Goal: Task Accomplishment & Management: Use online tool/utility

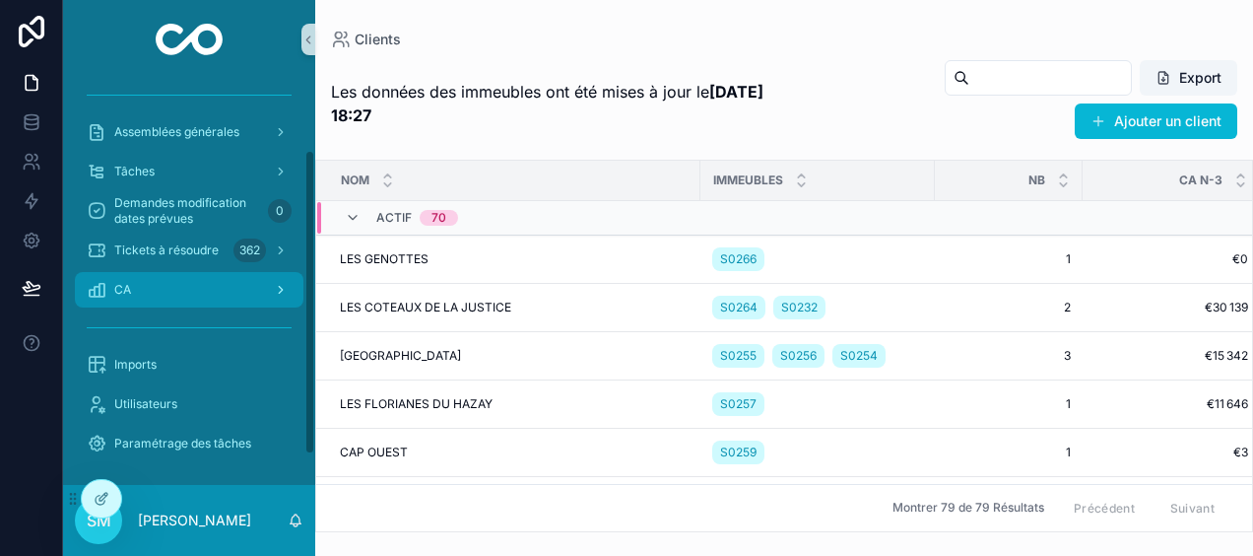
scroll to position [134, 0]
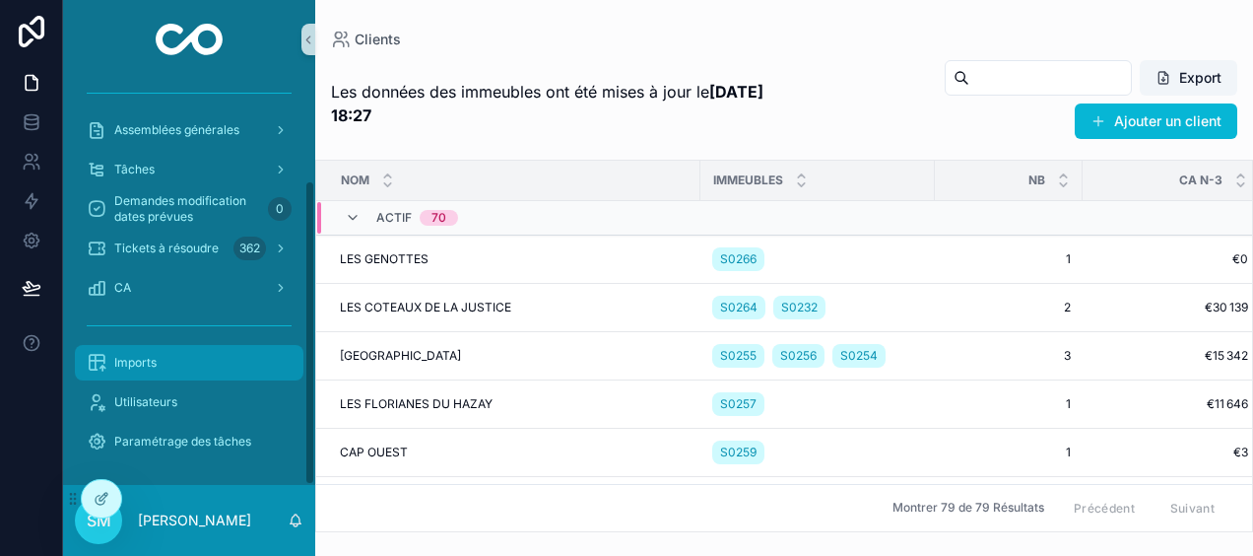
click at [159, 367] on div "Imports" at bounding box center [189, 363] width 205 height 32
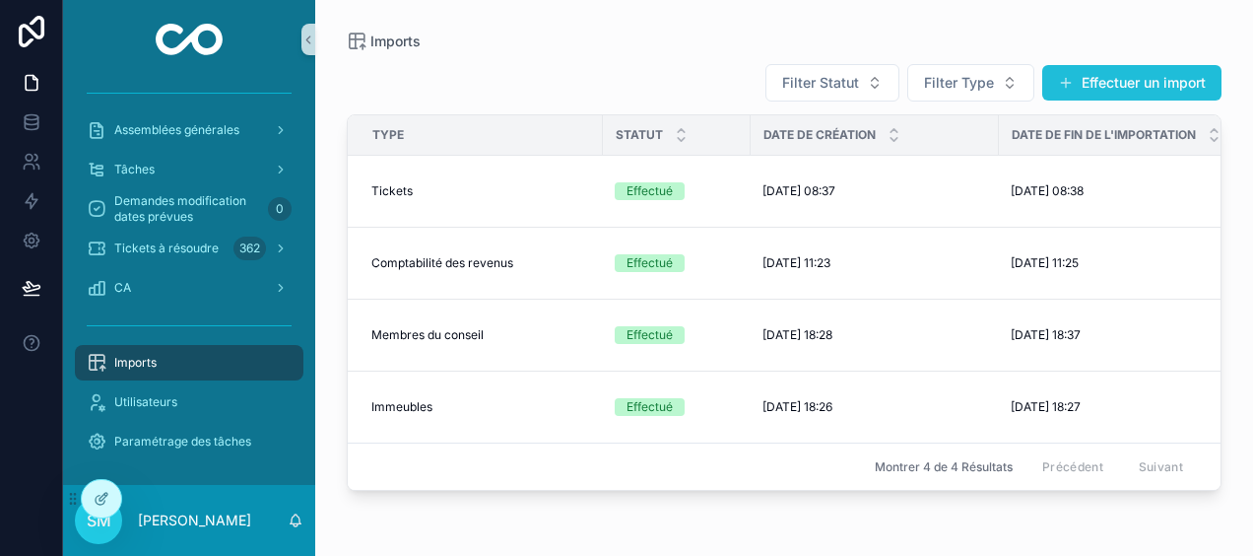
click at [1090, 76] on button "Effectuer un import" at bounding box center [1131, 82] width 179 height 35
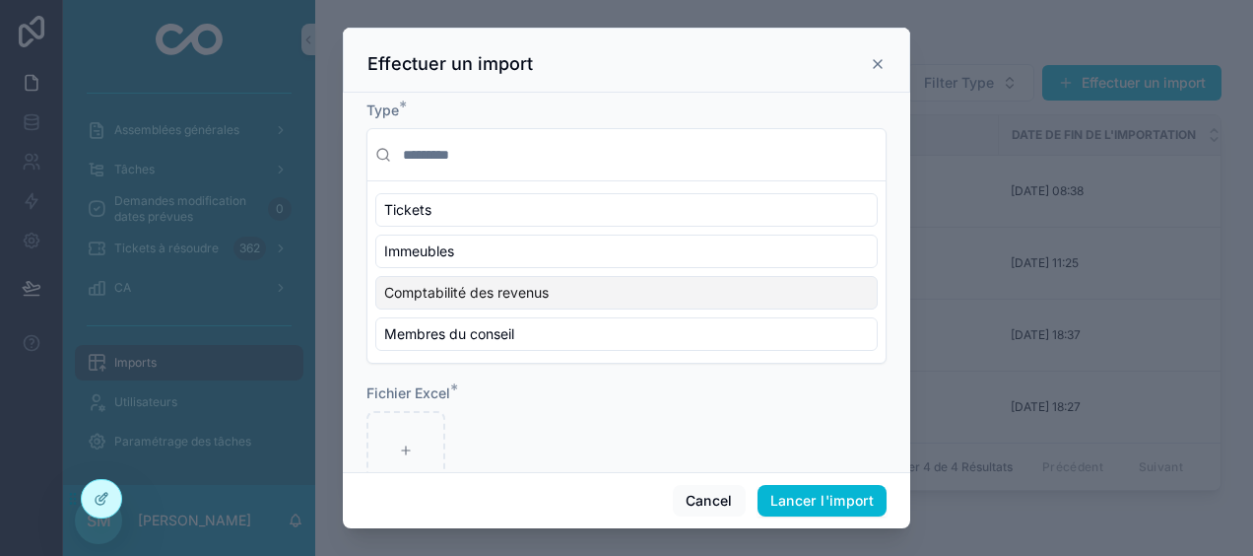
click at [504, 285] on span "Comptabilité des revenus" at bounding box center [466, 293] width 165 height 20
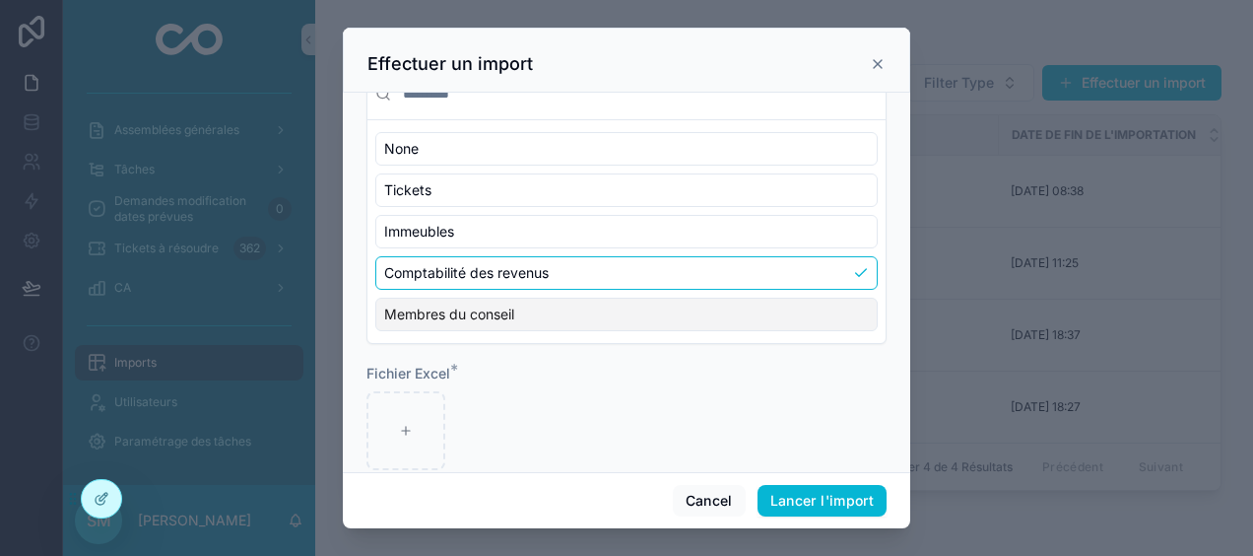
scroll to position [89, 0]
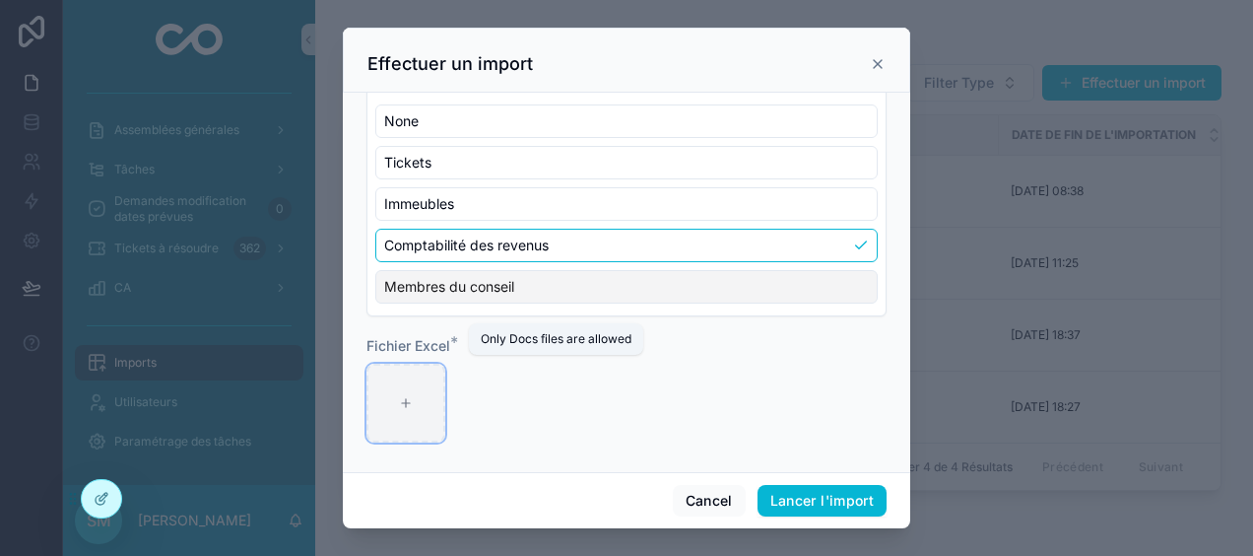
click at [426, 407] on div "scrollable content" at bounding box center [406, 403] width 79 height 79
type input "**********"
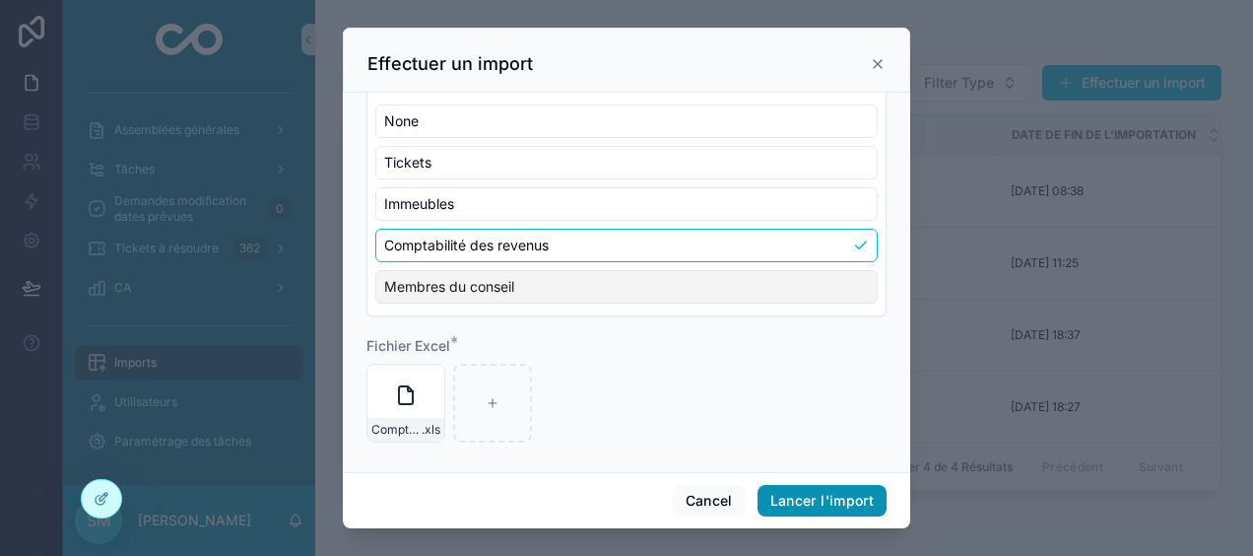
click at [849, 498] on button "Lancer l'import" at bounding box center [822, 501] width 129 height 32
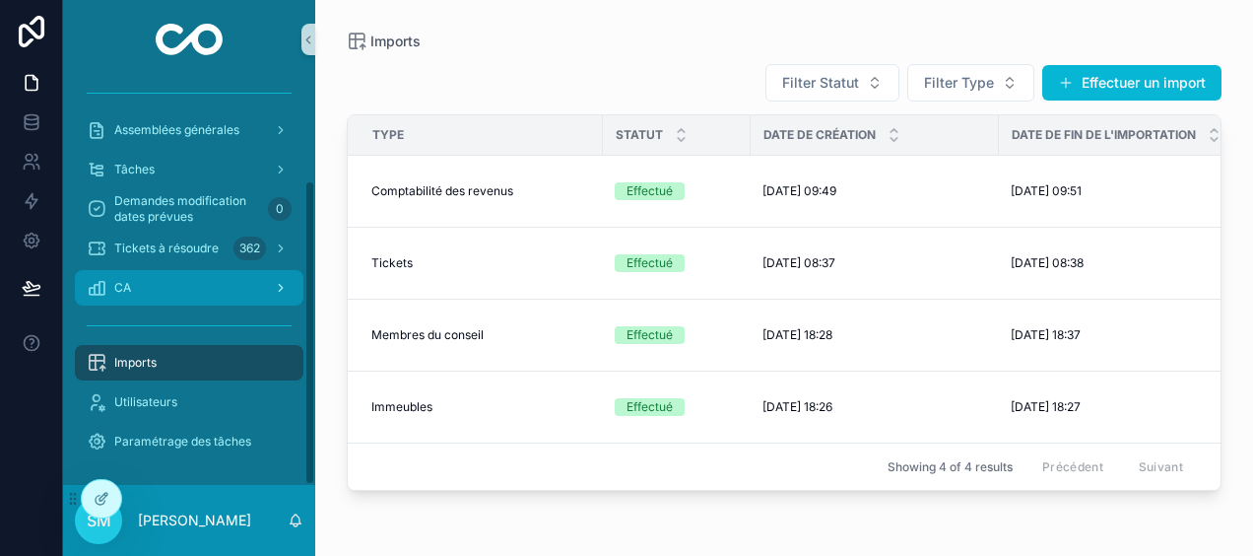
click at [207, 288] on div "CA" at bounding box center [189, 288] width 205 height 32
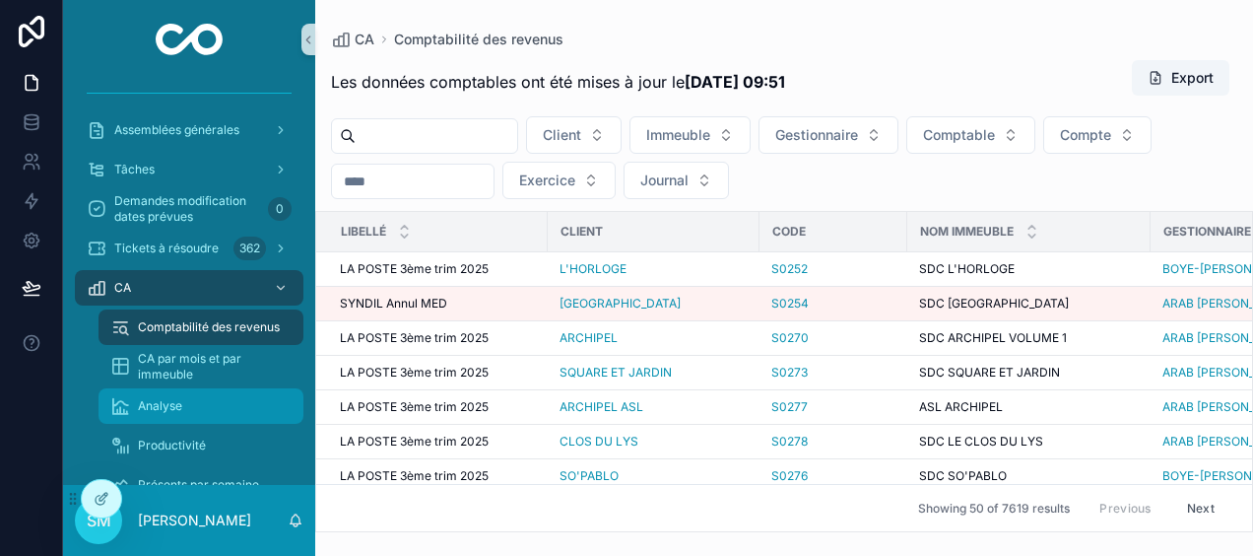
click at [184, 414] on div "Analyse" at bounding box center [200, 406] width 181 height 32
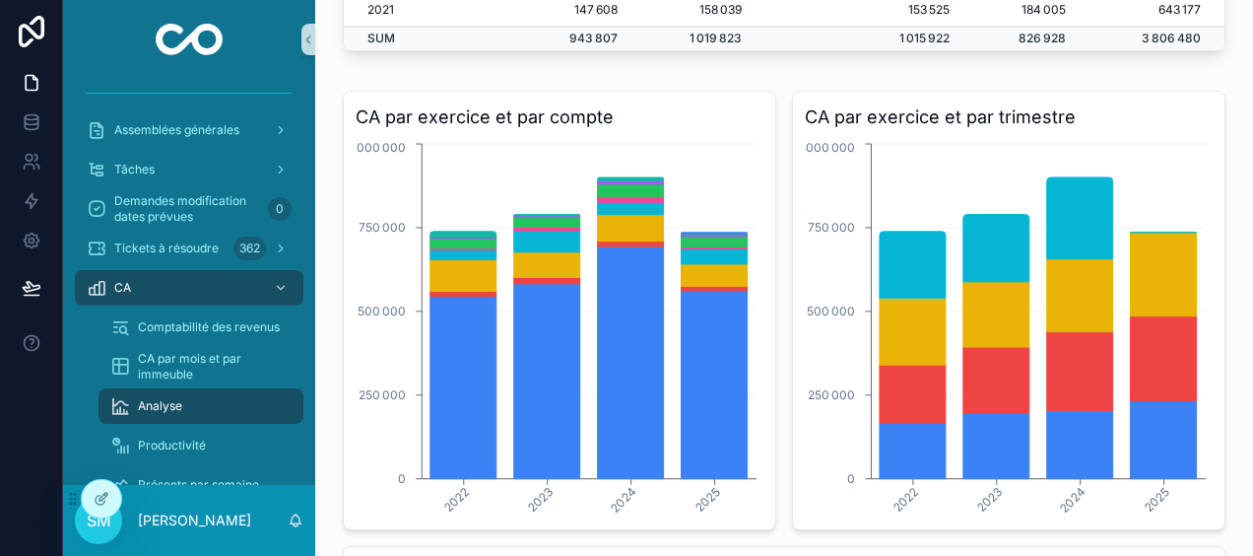
scroll to position [296, 0]
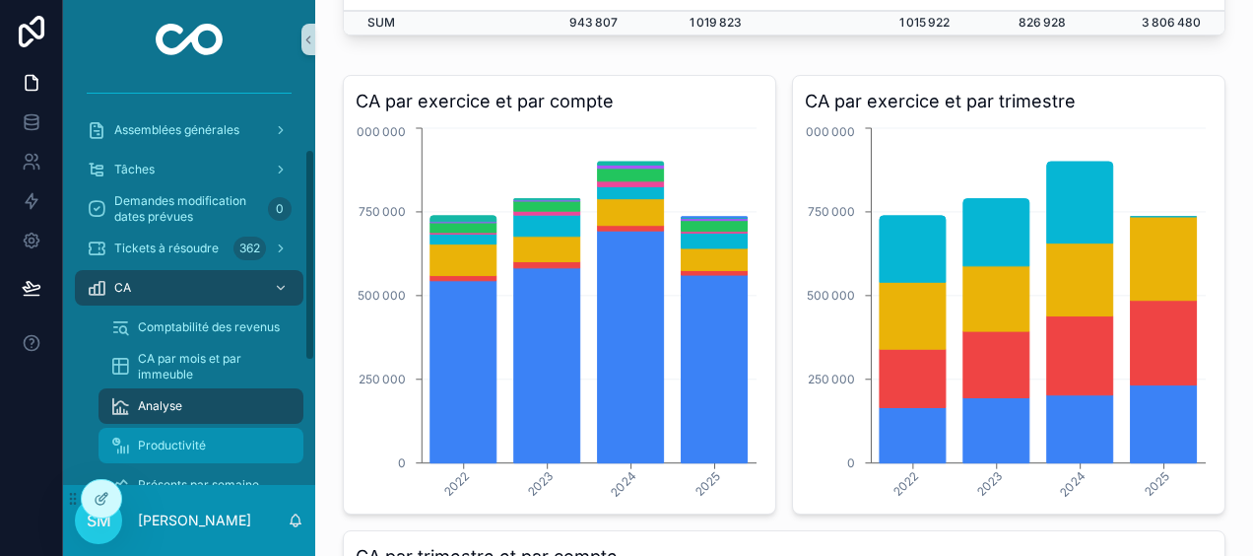
click at [229, 446] on div "Productivité" at bounding box center [200, 446] width 181 height 32
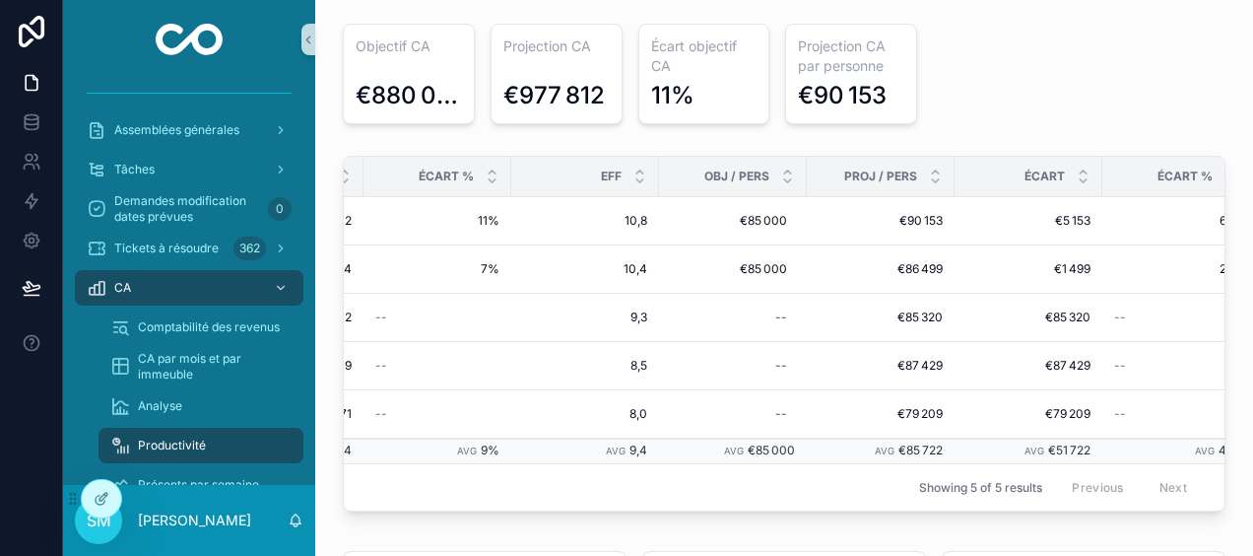
scroll to position [0, 946]
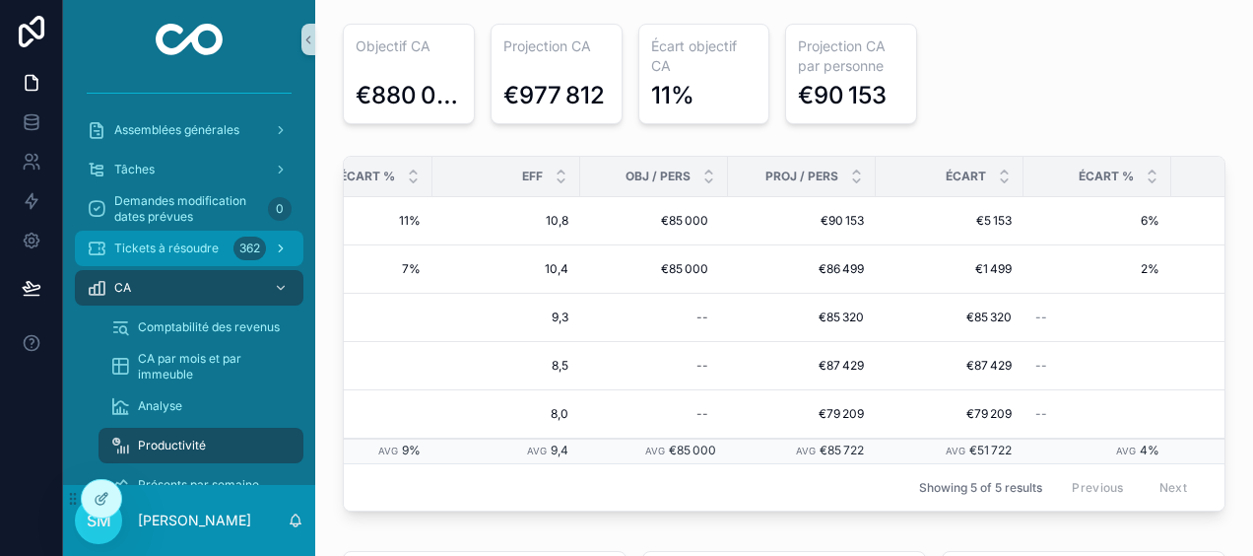
click at [227, 248] on div "Tickets à résoudre 362" at bounding box center [189, 249] width 205 height 32
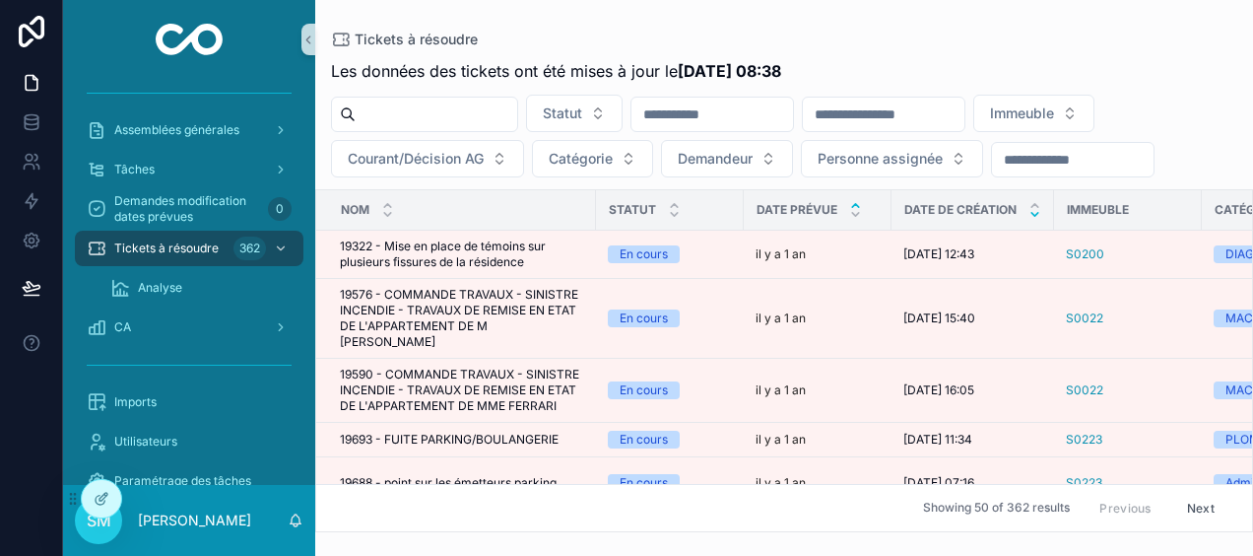
click at [1036, 213] on icon "scrollable content" at bounding box center [1035, 214] width 7 height 3
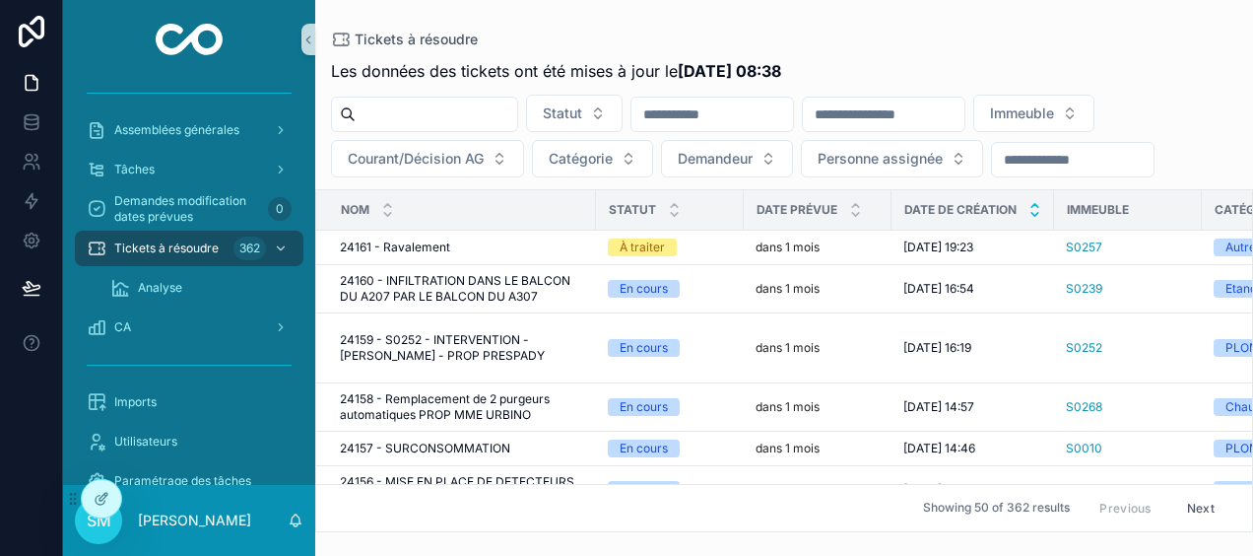
click at [1034, 204] on icon "scrollable content" at bounding box center [1035, 205] width 7 height 3
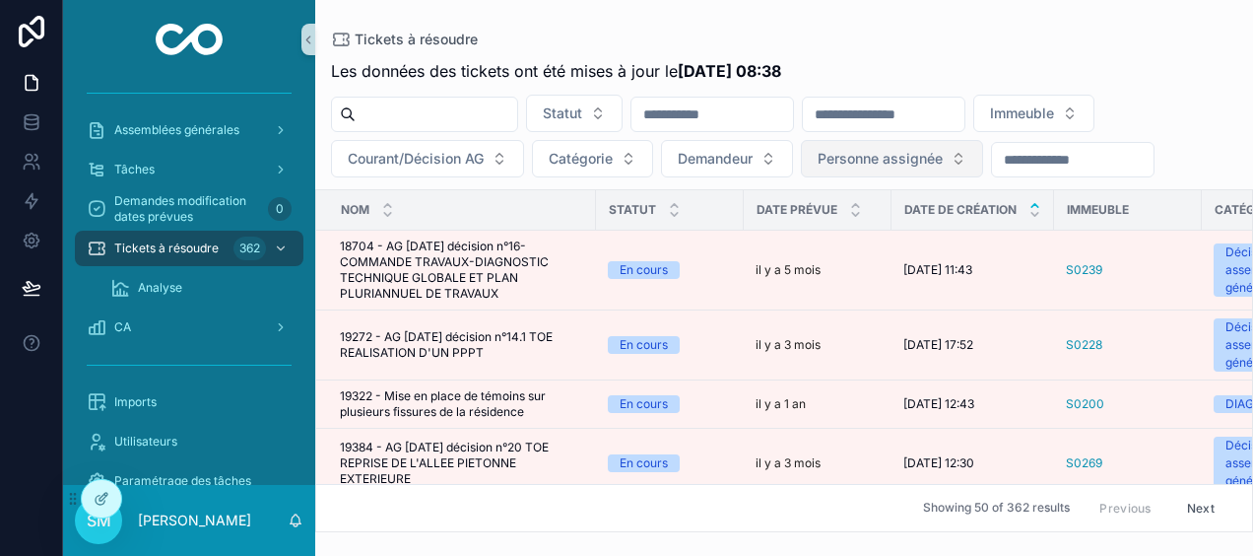
click at [910, 164] on span "Personne assignée" at bounding box center [880, 159] width 125 height 20
click at [929, 30] on div "Tickets à résoudre Les données des tickets ont été mises à jour le [DATE] 08:38…" at bounding box center [784, 266] width 938 height 532
click at [406, 156] on span "Courant/Décision AG" at bounding box center [416, 159] width 136 height 20
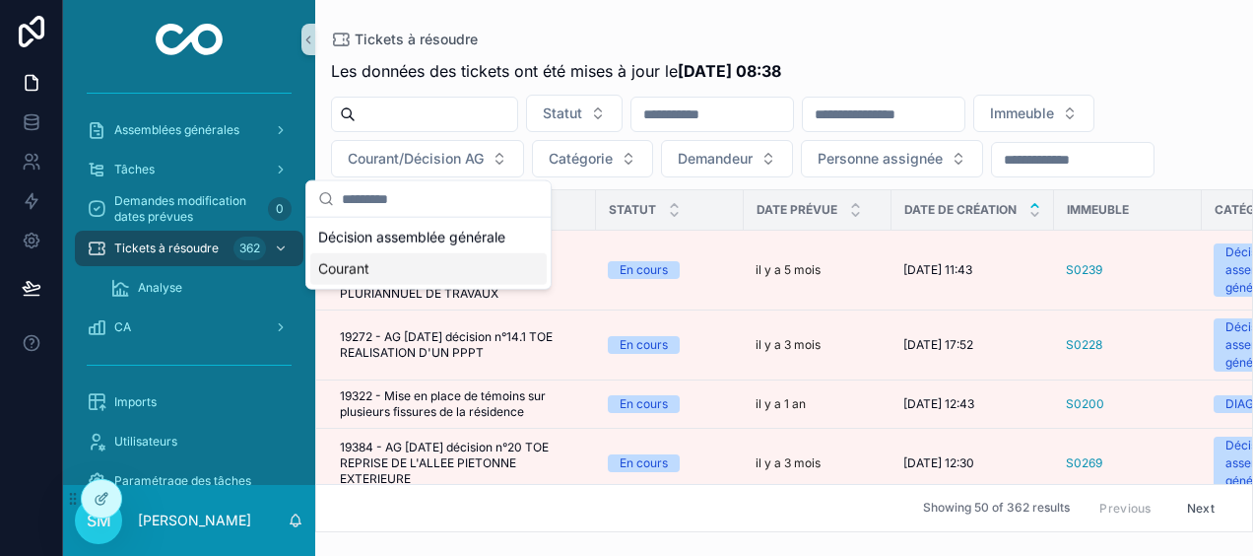
click at [386, 275] on div "Courant" at bounding box center [428, 269] width 236 height 32
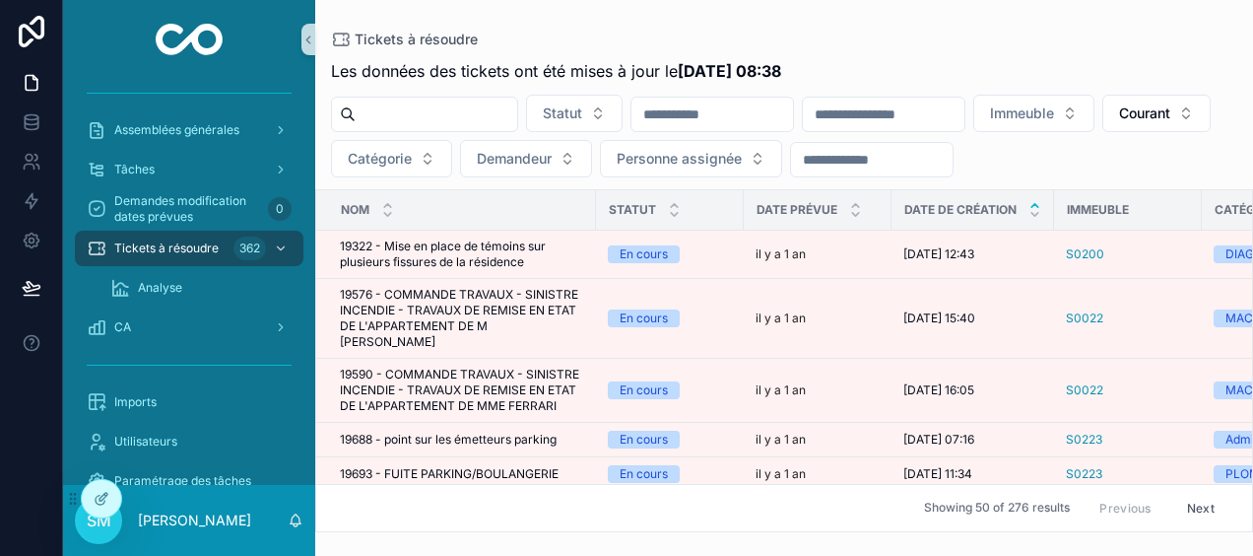
click at [901, 109] on input "scrollable content" at bounding box center [884, 114] width 162 height 28
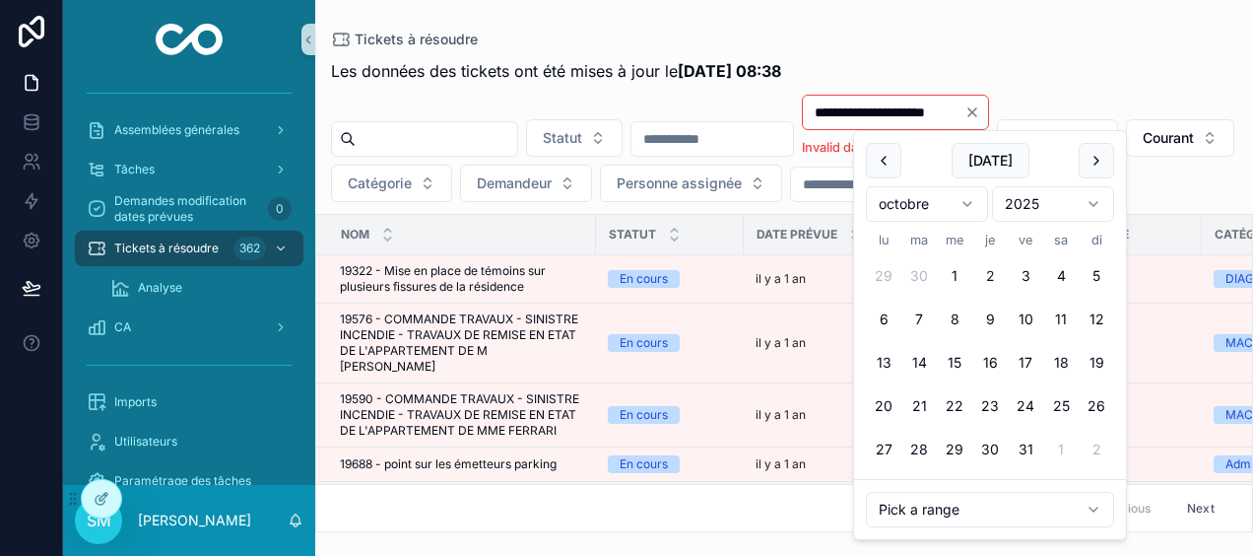
click at [951, 39] on div "Tickets à résoudre" at bounding box center [784, 40] width 906 height 16
click at [965, 105] on input "**********" at bounding box center [884, 113] width 162 height 28
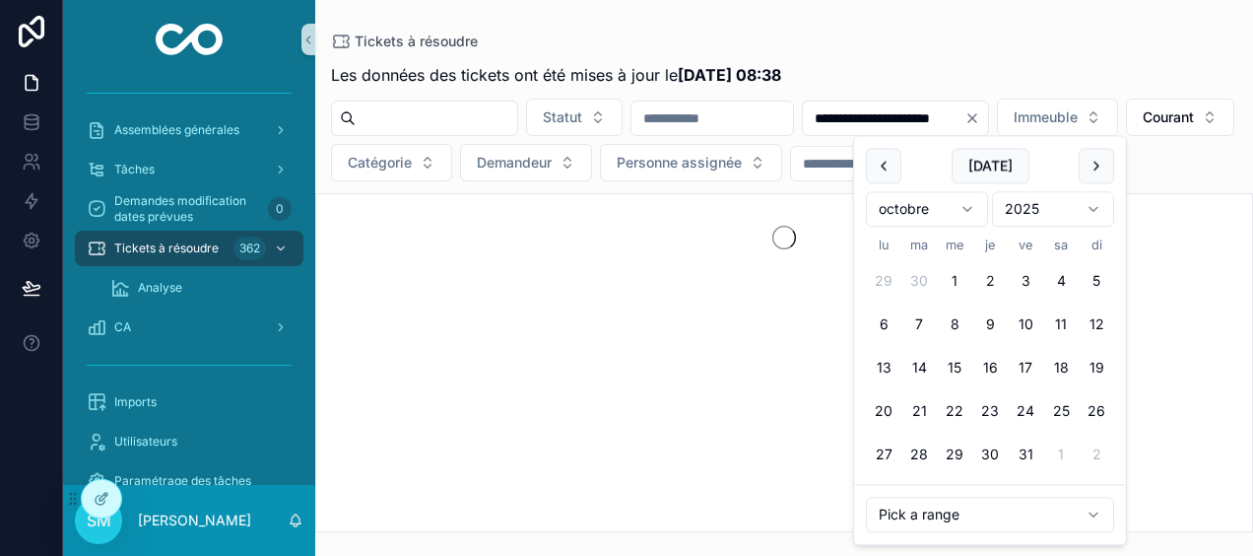
type input "**********"
click at [1030, 51] on div "**********" at bounding box center [784, 291] width 938 height 481
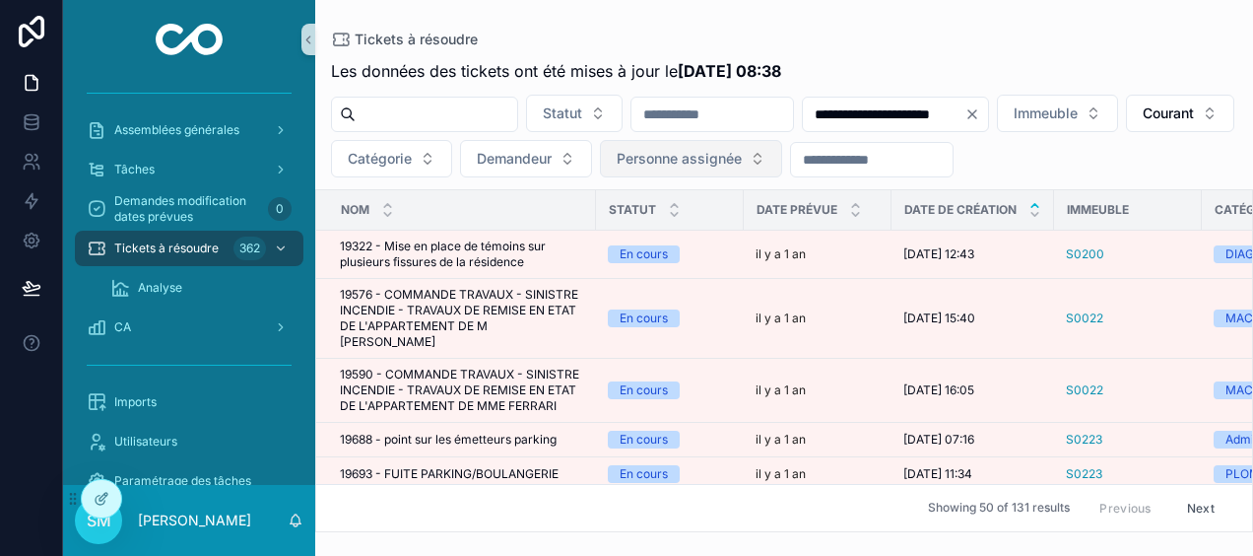
click at [742, 158] on span "Personne assignée" at bounding box center [679, 159] width 125 height 20
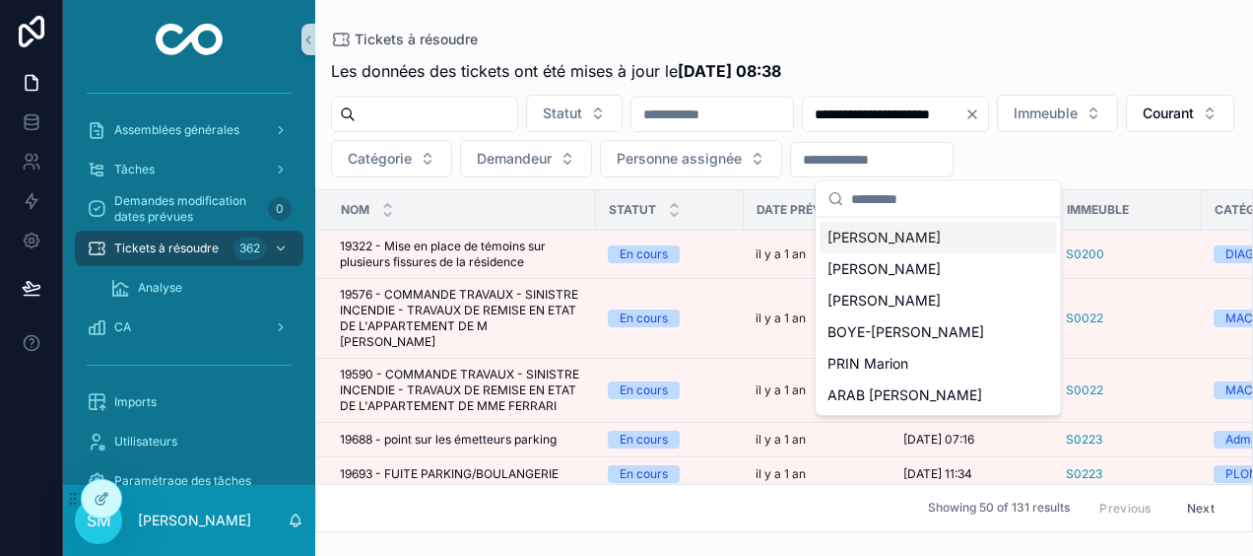
click at [870, 244] on span "[PERSON_NAME]" at bounding box center [884, 238] width 113 height 20
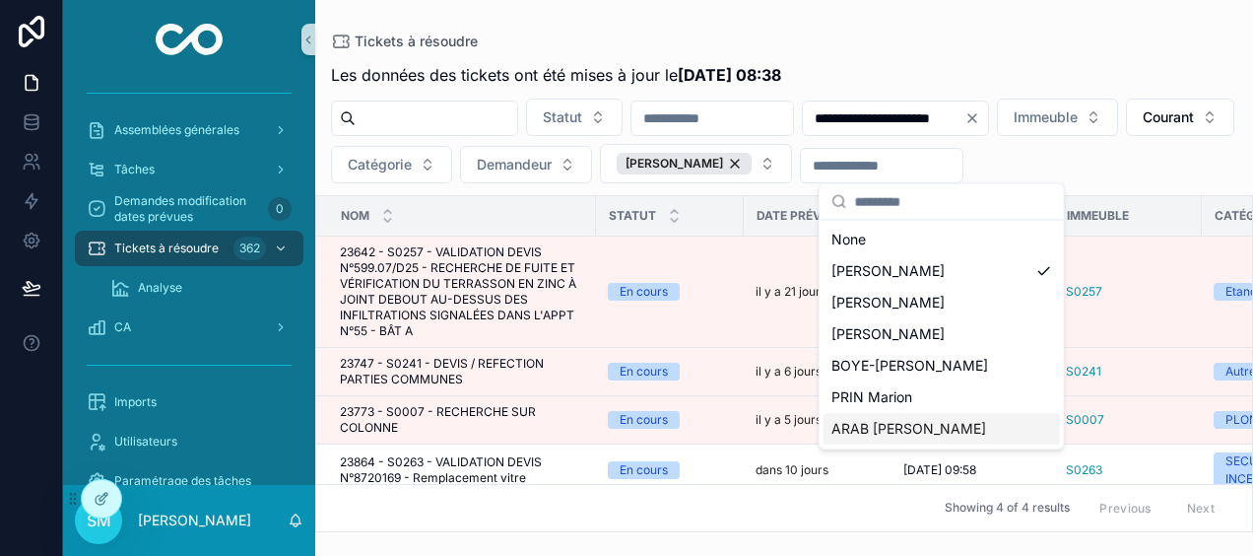
click at [878, 428] on span "ARAB [PERSON_NAME]" at bounding box center [909, 429] width 155 height 20
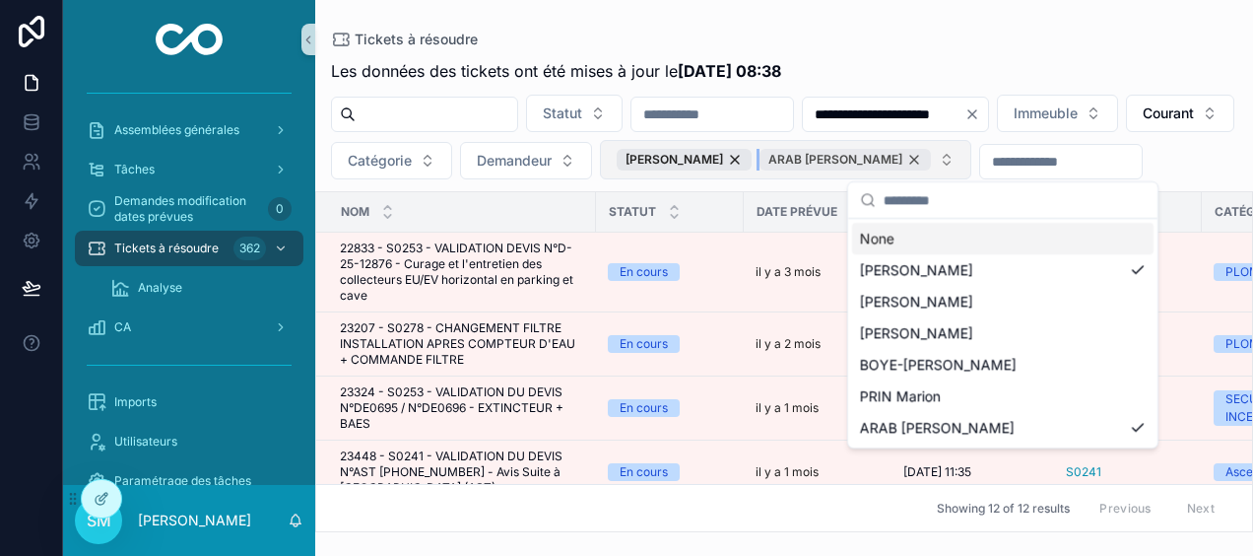
click at [931, 156] on div "ARAB [PERSON_NAME]" at bounding box center [845, 160] width 171 height 22
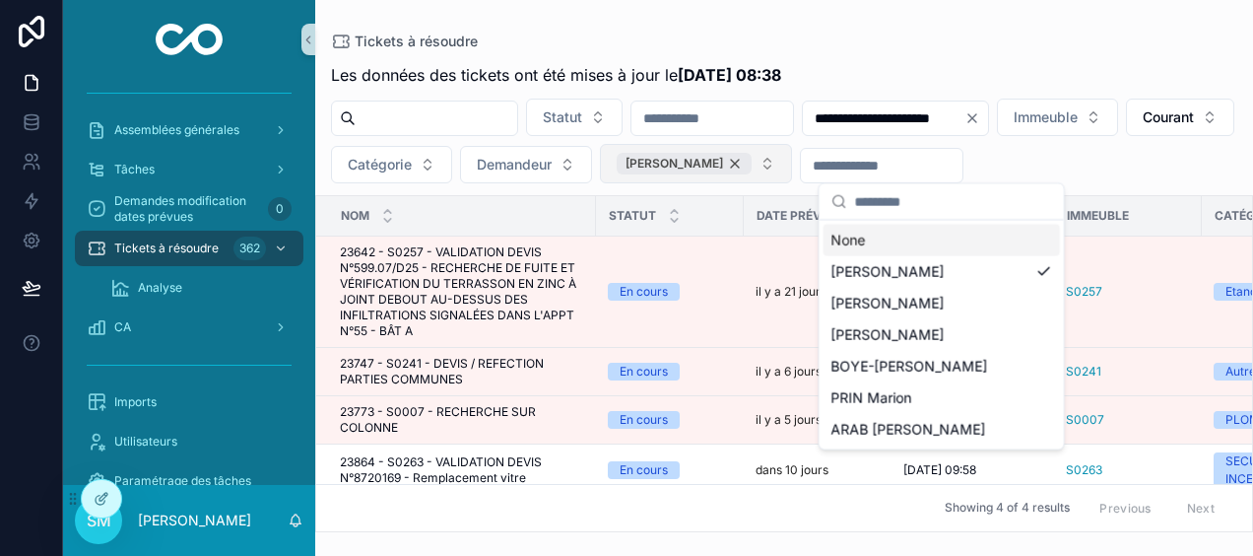
click at [752, 158] on div "[PERSON_NAME]" at bounding box center [684, 164] width 135 height 22
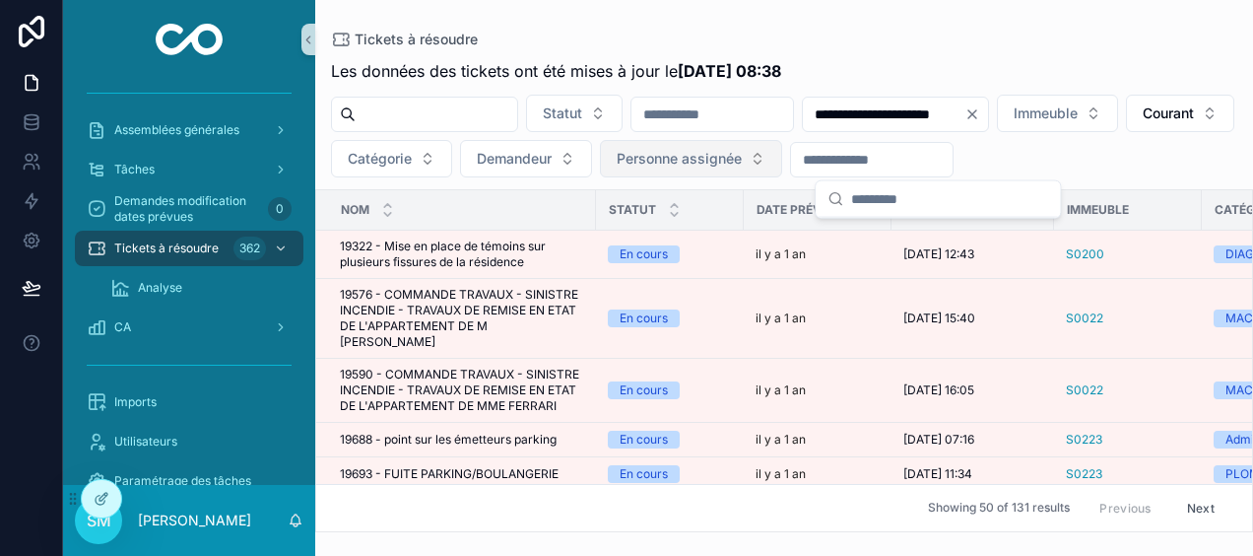
click at [1190, 84] on div "**********" at bounding box center [784, 289] width 938 height 485
click at [782, 160] on button "Personne assignée" at bounding box center [691, 158] width 182 height 37
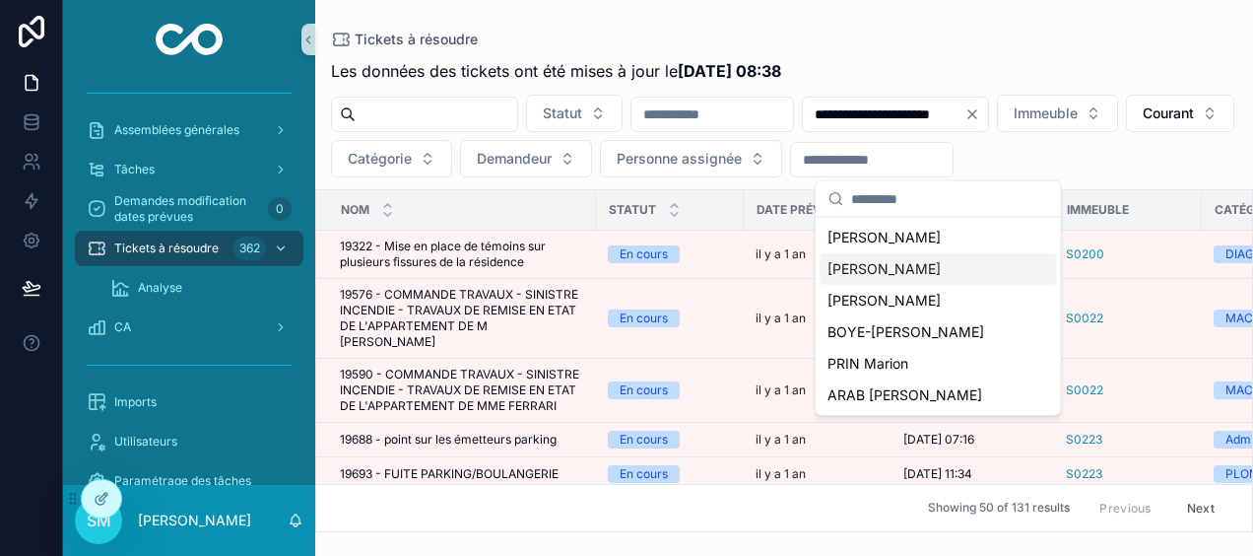
click at [934, 269] on div "[PERSON_NAME]" at bounding box center [938, 269] width 236 height 32
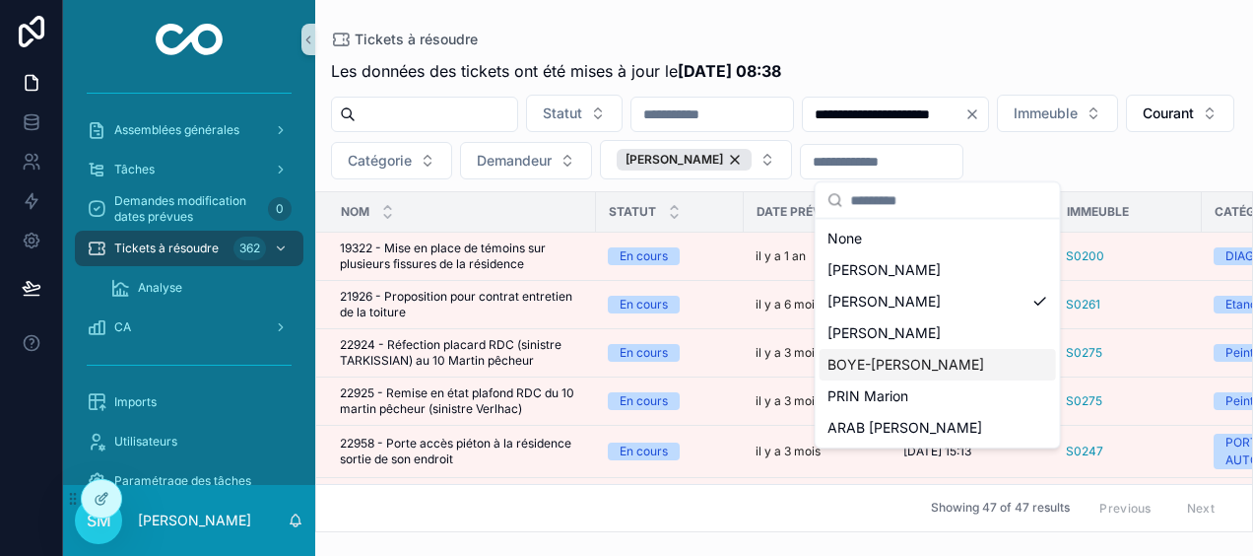
click at [948, 365] on span "BOYE-[PERSON_NAME]" at bounding box center [906, 365] width 157 height 20
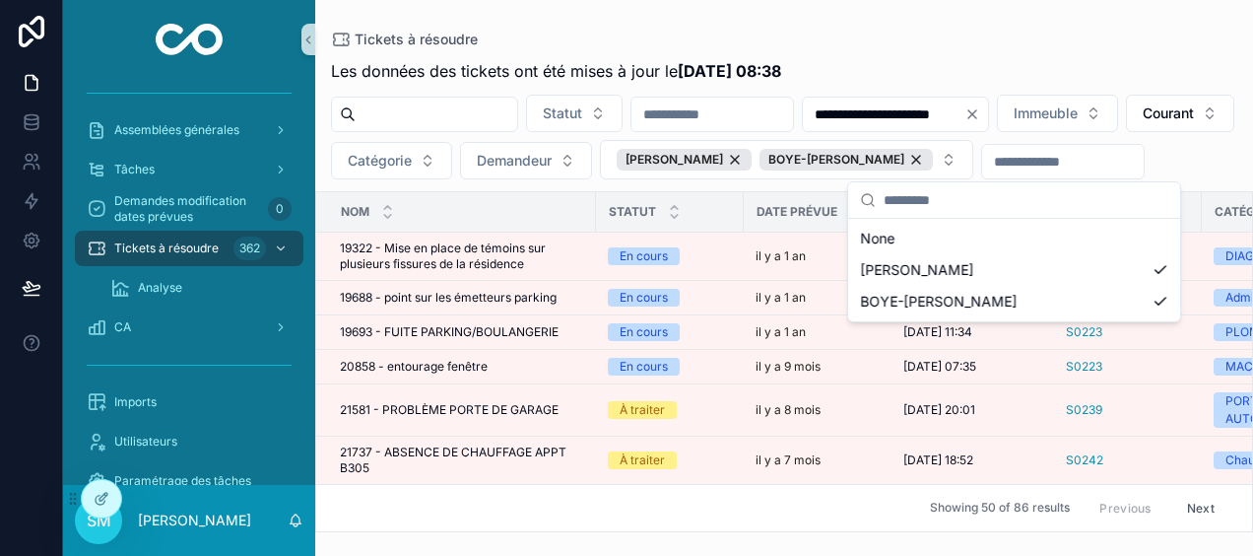
click at [1072, 31] on div "**********" at bounding box center [784, 266] width 938 height 532
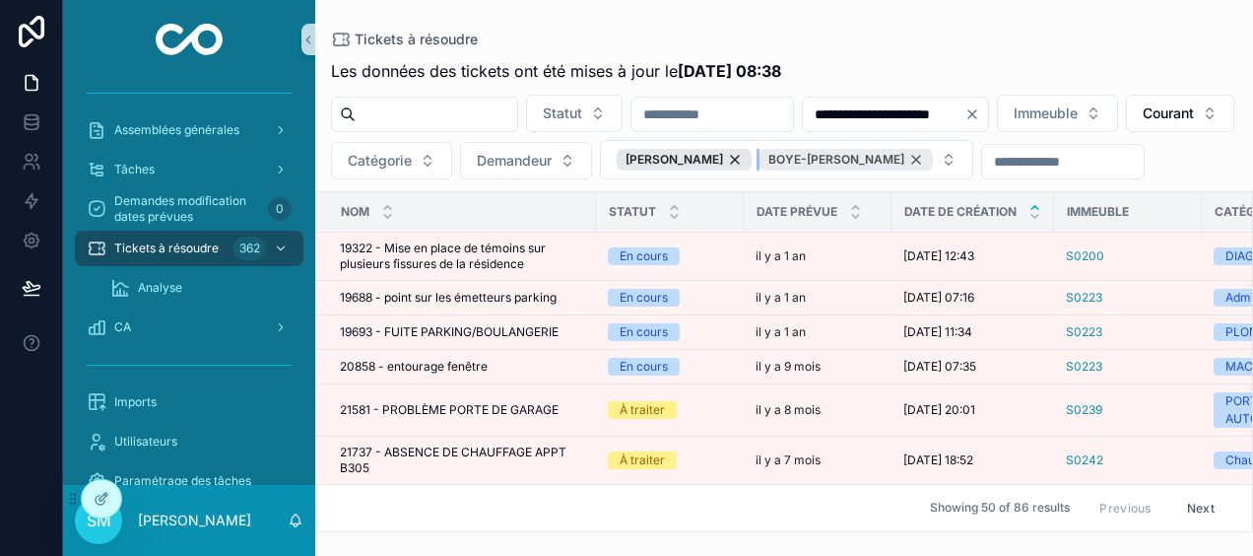
click at [933, 156] on div "BOYE-[PERSON_NAME]" at bounding box center [846, 160] width 173 height 22
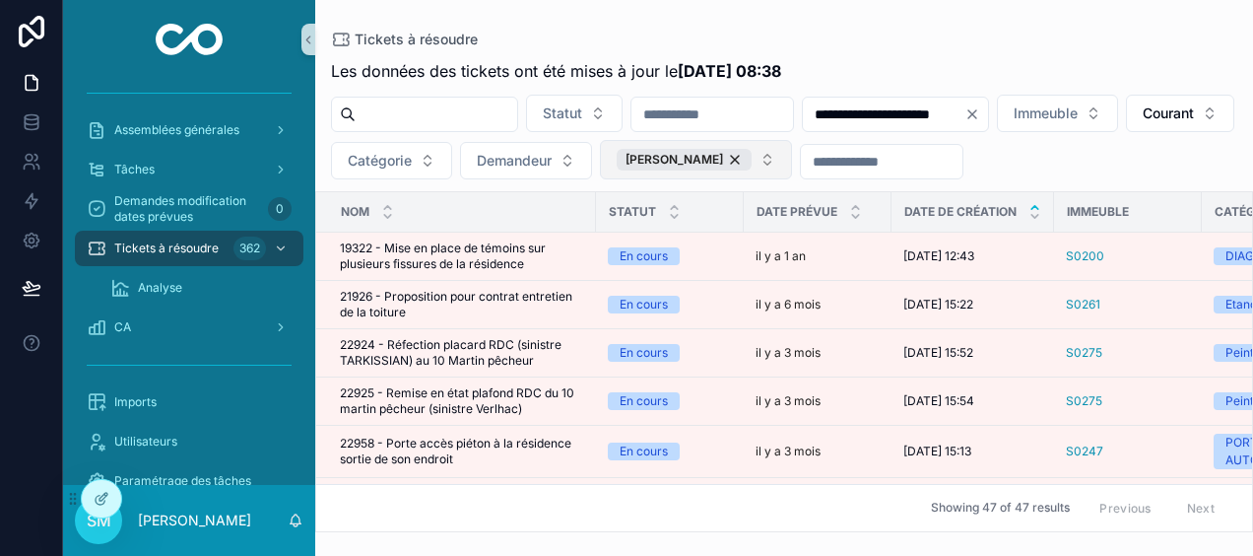
click at [792, 162] on button "[PERSON_NAME]" at bounding box center [696, 159] width 192 height 39
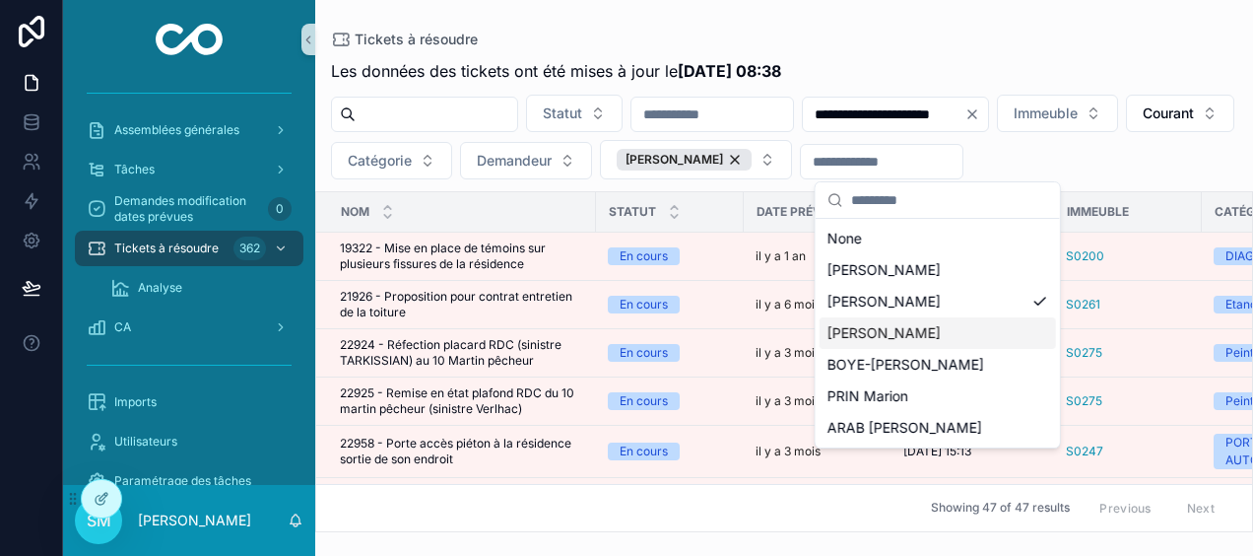
click at [928, 331] on span "[PERSON_NAME]" at bounding box center [884, 333] width 113 height 20
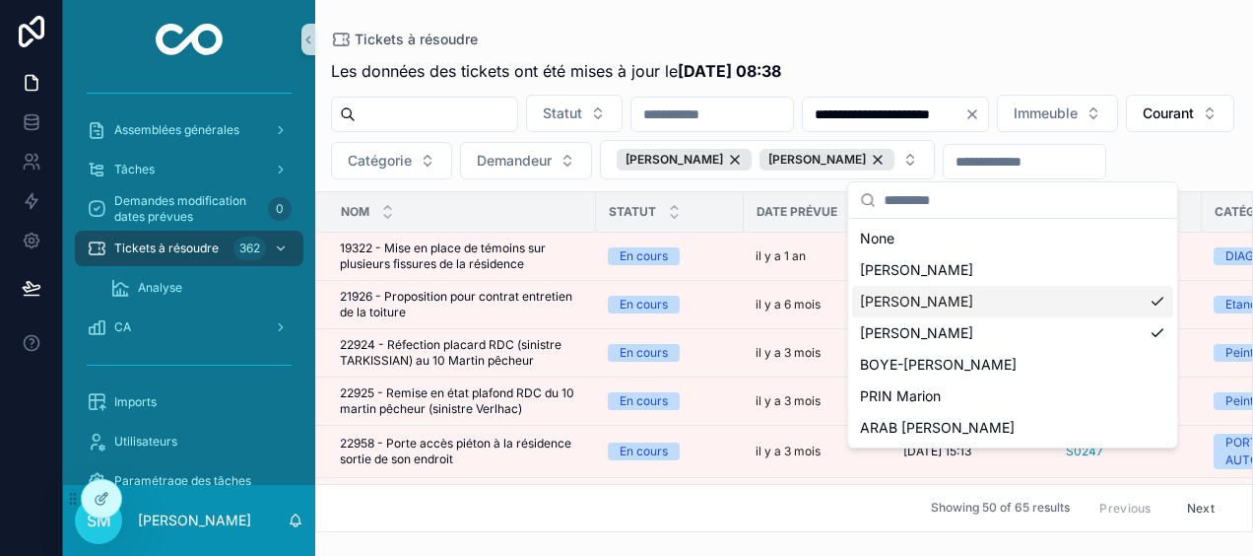
click at [1150, 294] on div "[PERSON_NAME]" at bounding box center [1012, 302] width 321 height 32
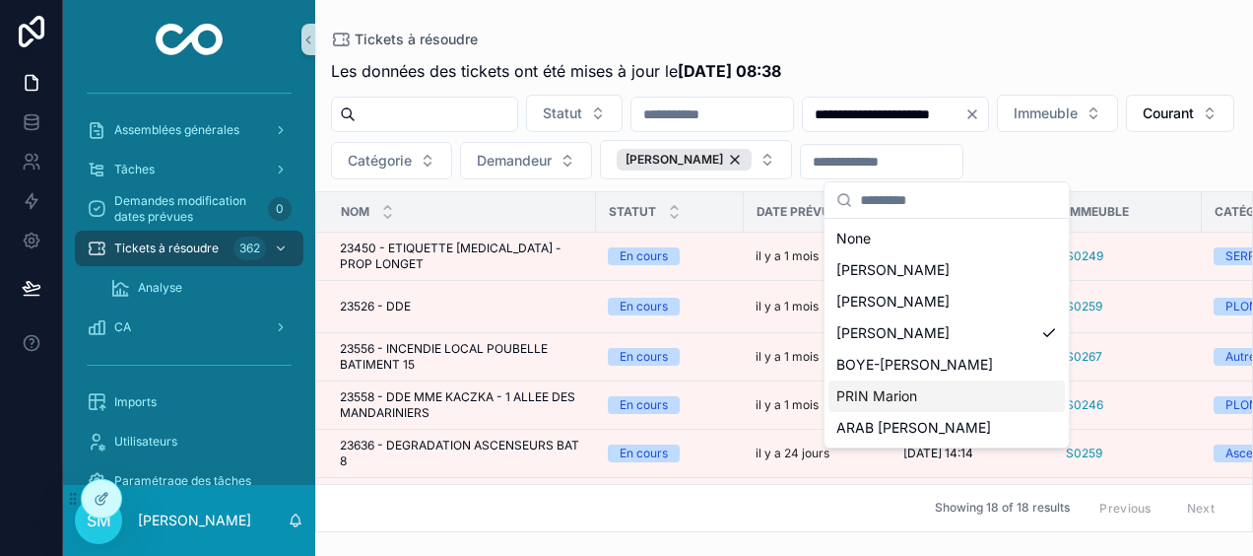
click at [930, 396] on div "PRIN Marion" at bounding box center [947, 396] width 236 height 32
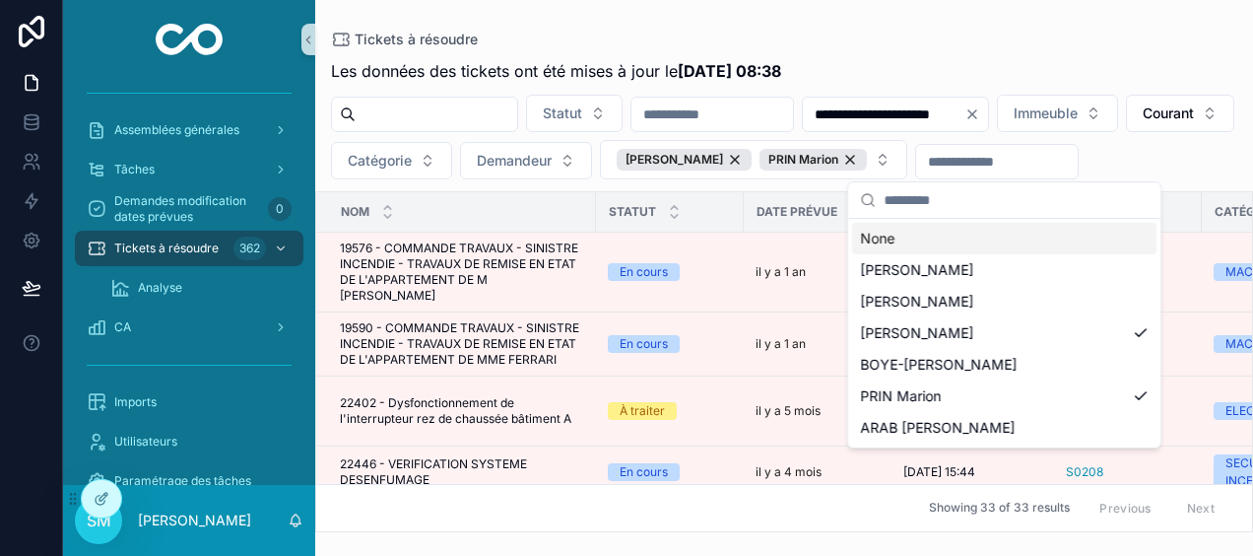
click at [1129, 32] on div "Tickets à résoudre" at bounding box center [784, 40] width 906 height 16
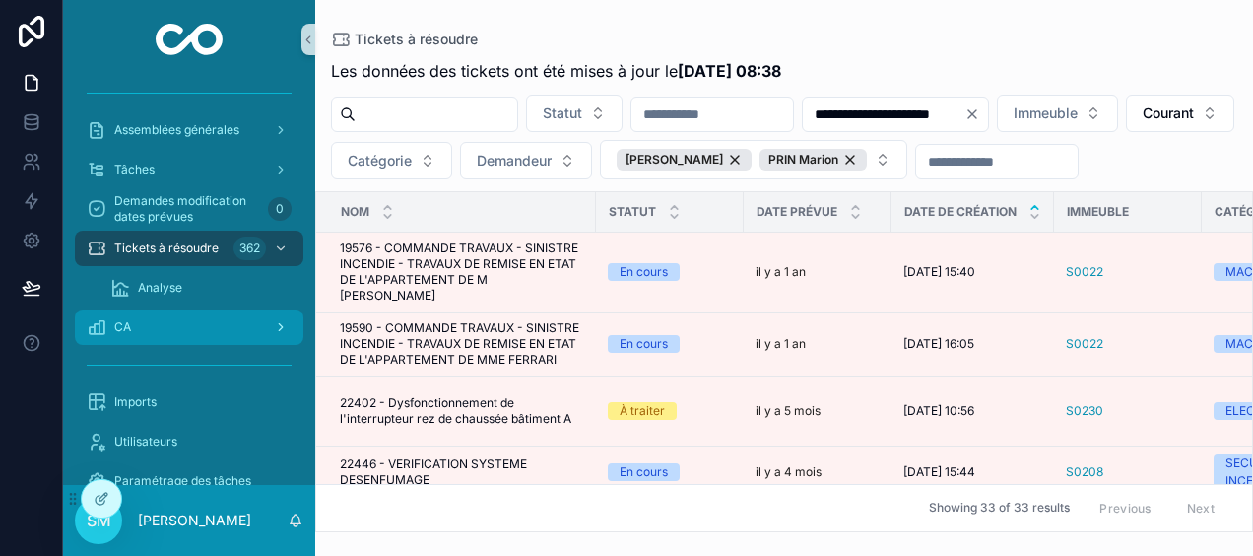
click at [179, 325] on div "CA" at bounding box center [189, 327] width 205 height 32
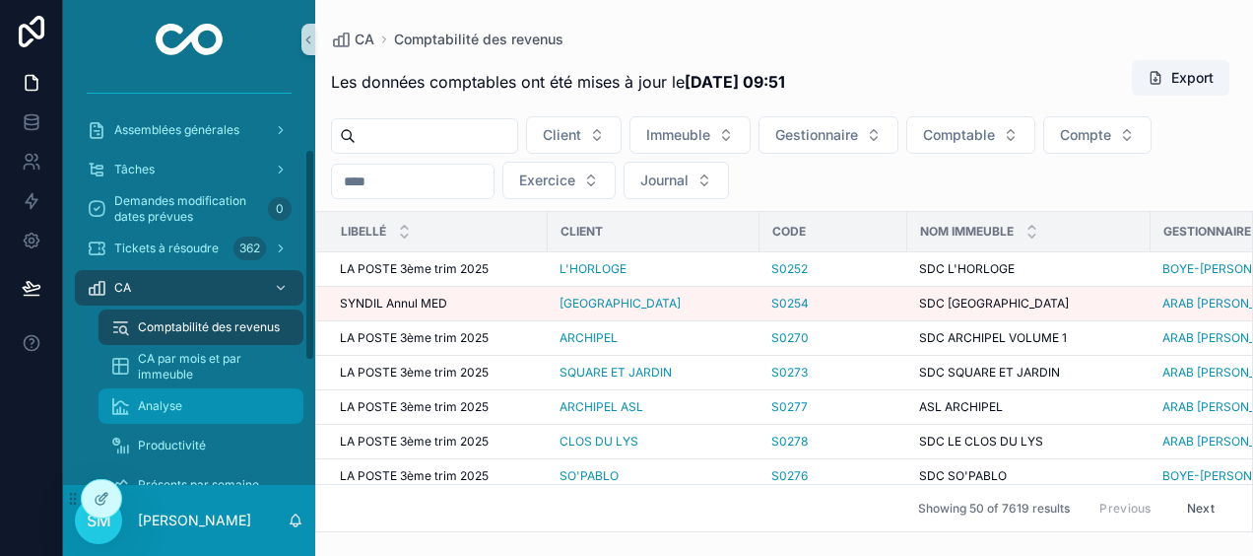
click at [231, 410] on div "Analyse" at bounding box center [200, 406] width 181 height 32
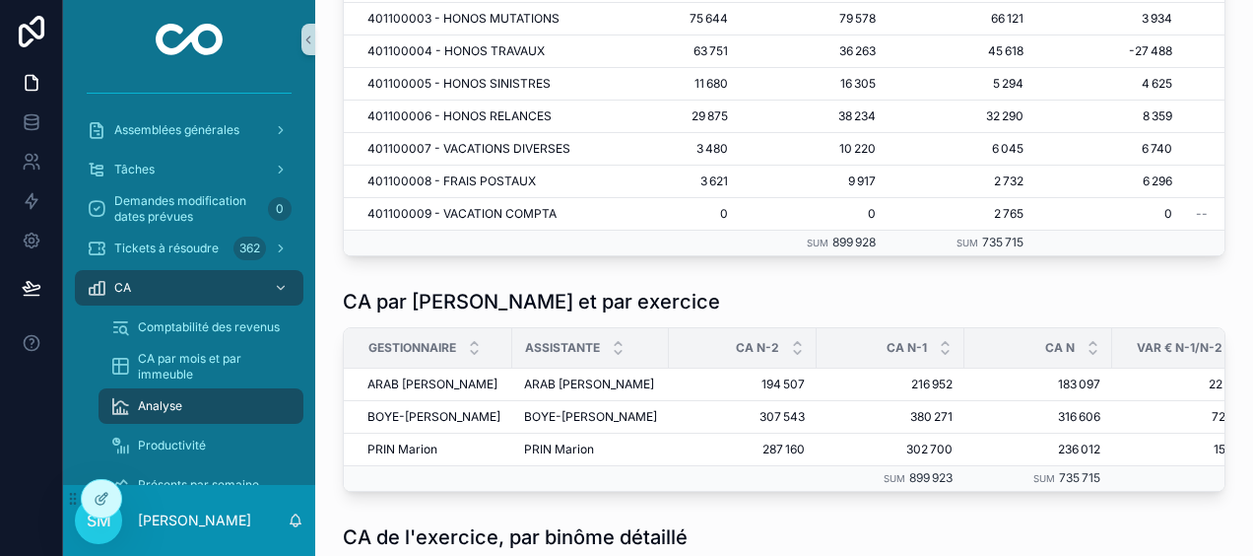
scroll to position [1478, 0]
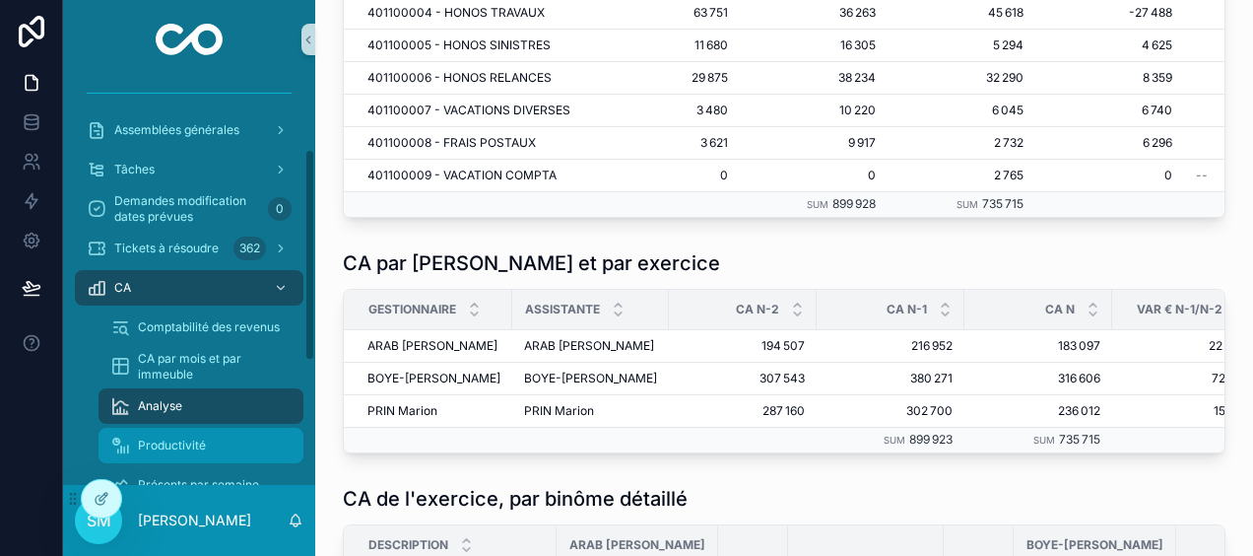
click at [177, 437] on span "Productivité" at bounding box center [172, 445] width 68 height 16
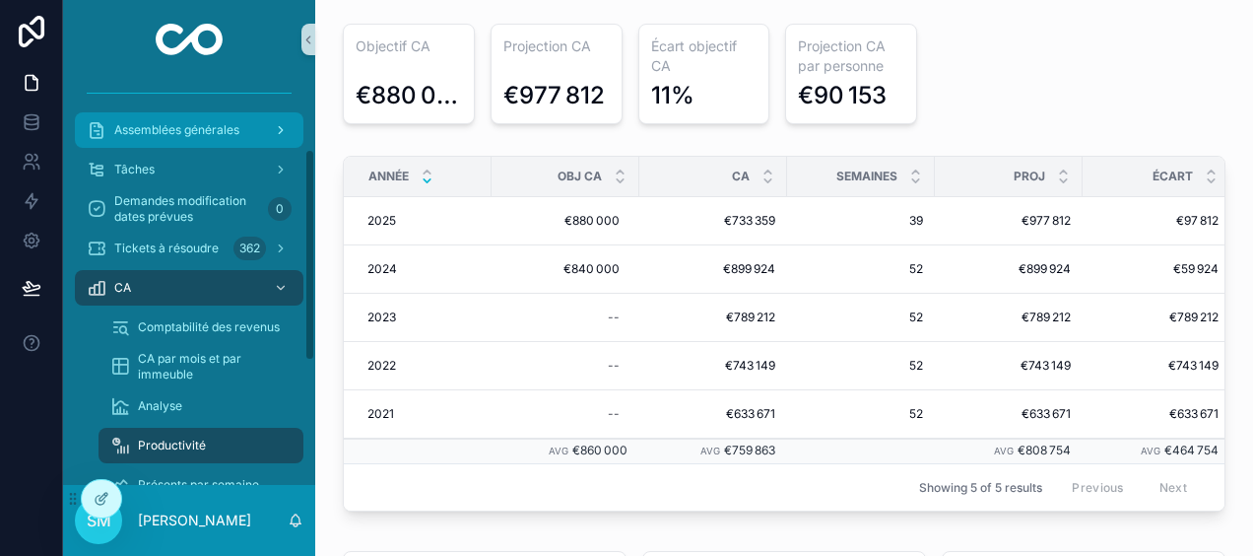
click at [207, 133] on span "Assemblées générales" at bounding box center [176, 130] width 125 height 16
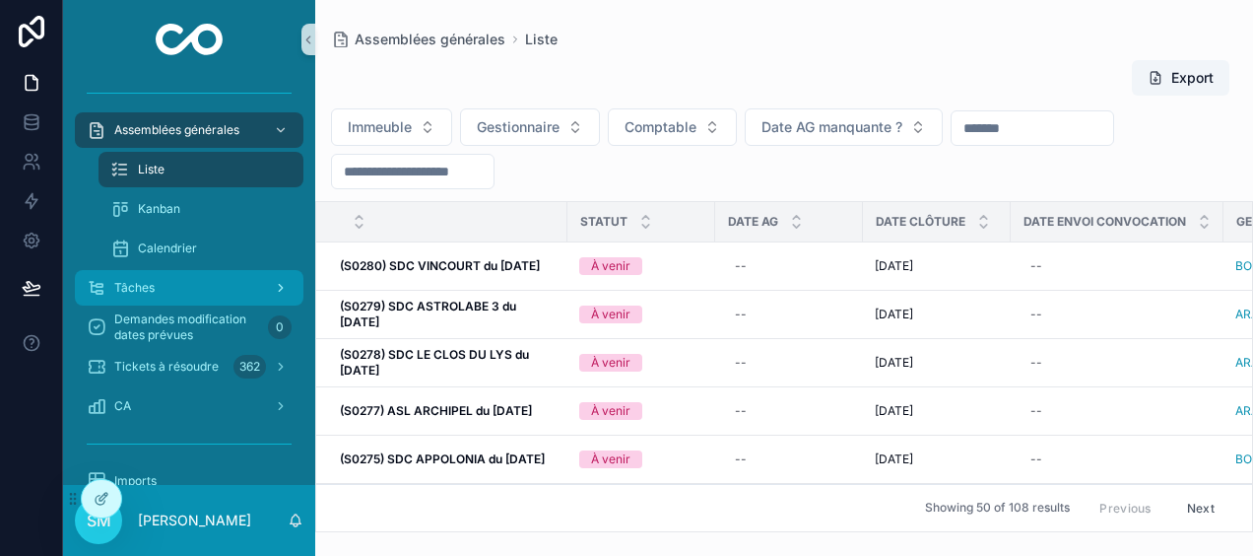
click at [220, 283] on div "Tâches" at bounding box center [189, 288] width 205 height 32
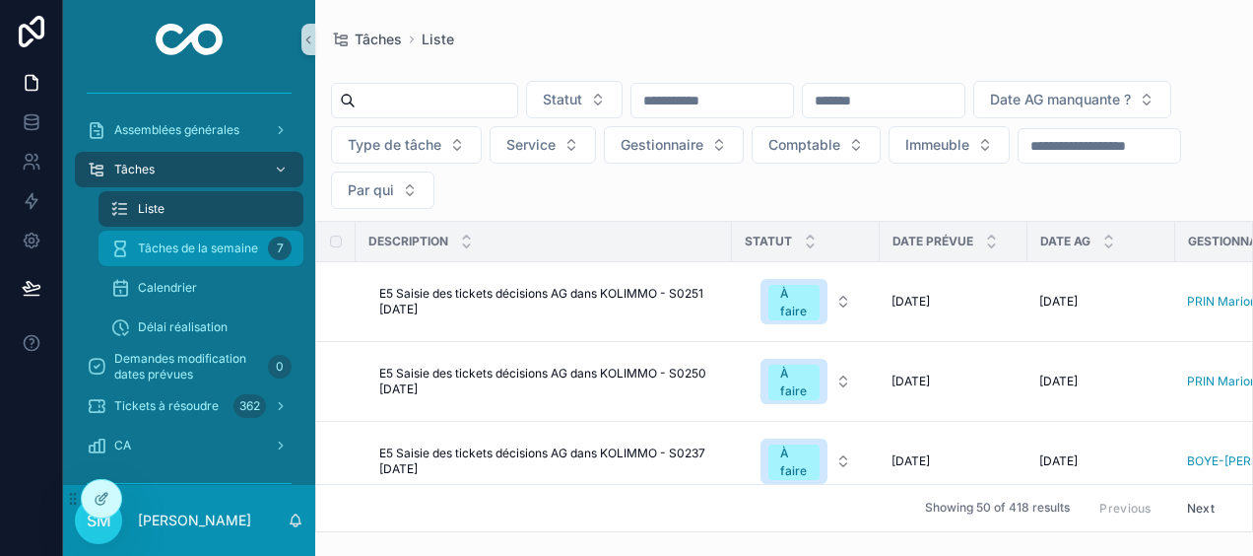
click at [231, 253] on span "Tâches de la semaine" at bounding box center [198, 248] width 120 height 16
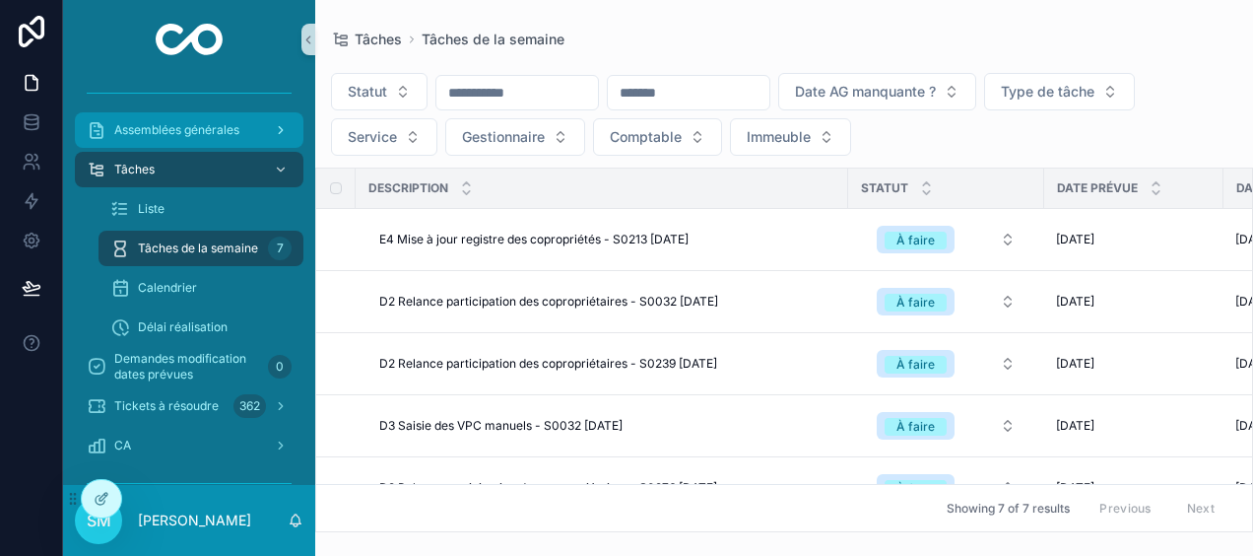
click at [248, 136] on div "Assemblées générales" at bounding box center [189, 130] width 205 height 32
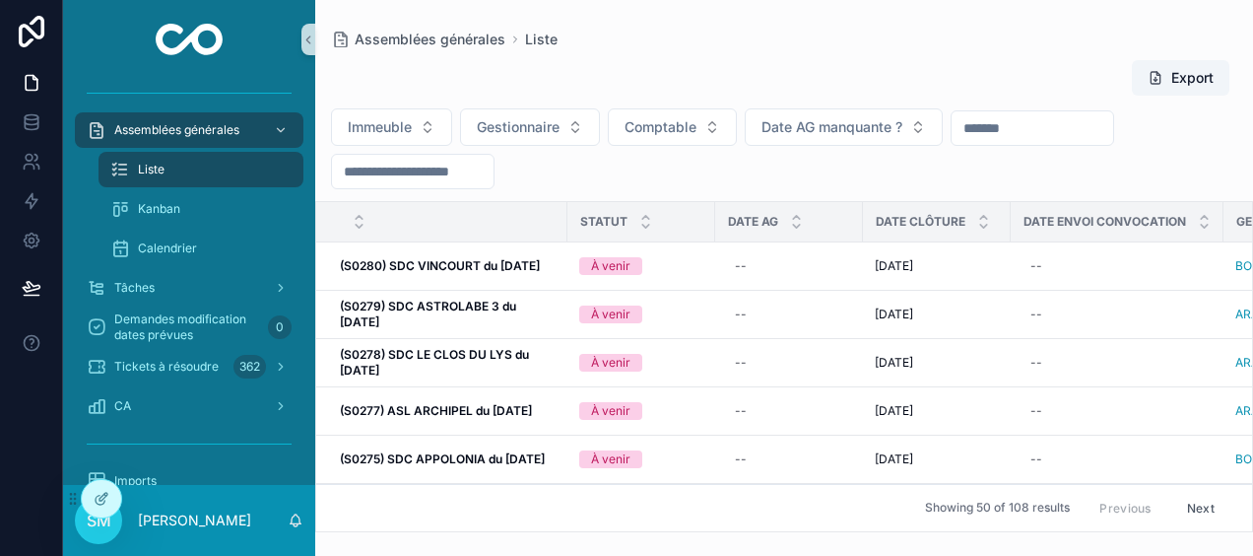
click at [408, 170] on input "scrollable content" at bounding box center [413, 172] width 162 height 28
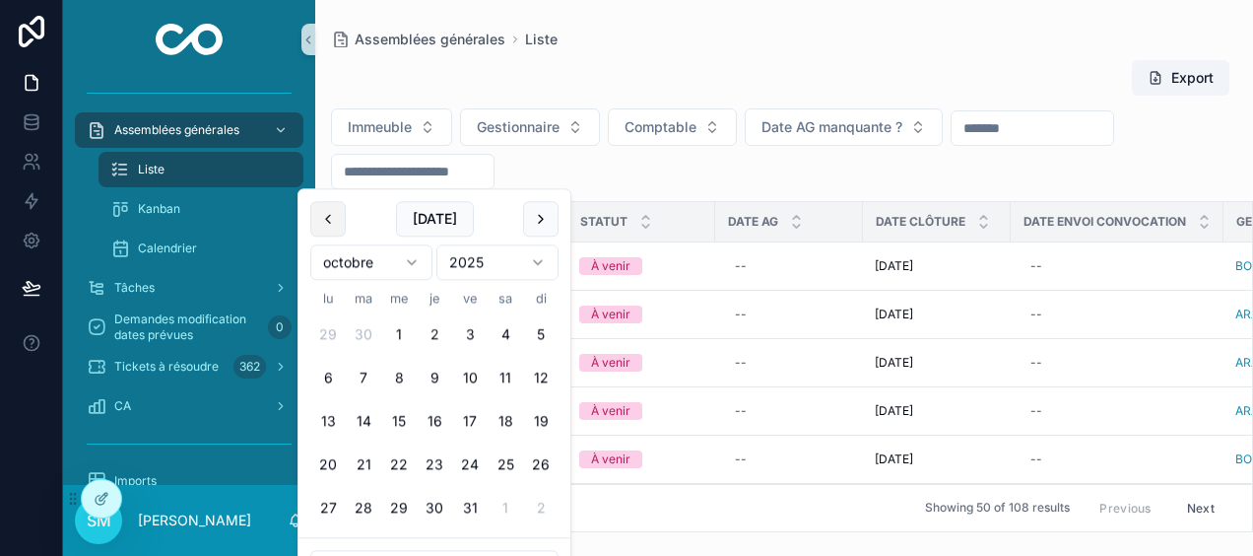
click at [336, 217] on button "scrollable content" at bounding box center [327, 218] width 35 height 35
click at [327, 216] on button "scrollable content" at bounding box center [327, 218] width 35 height 35
click at [323, 546] on button "30" at bounding box center [327, 551] width 35 height 35
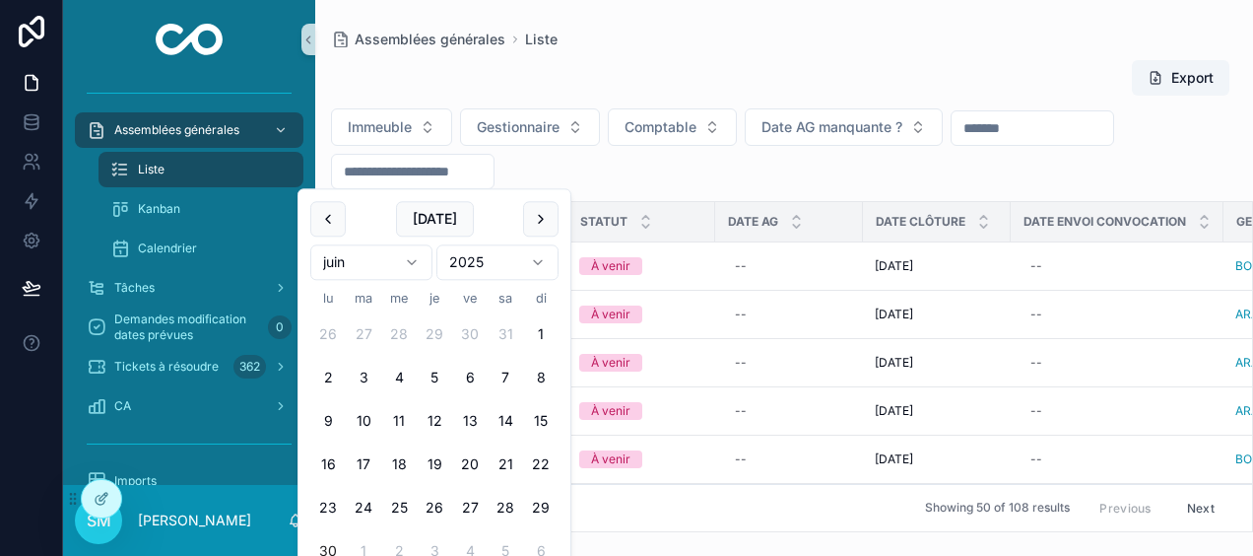
type input "**********"
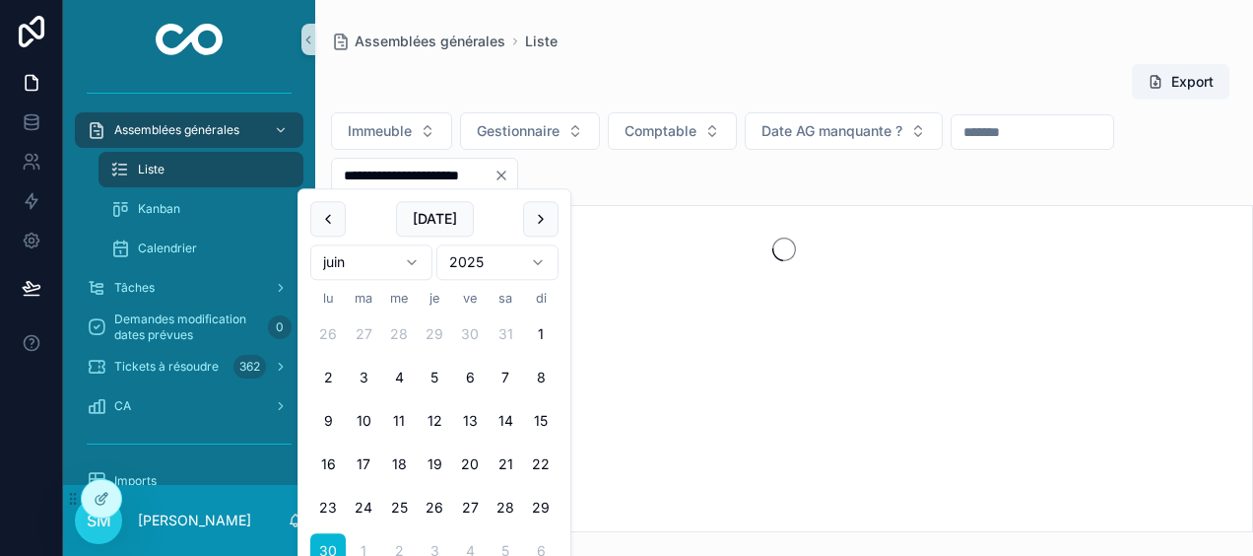
click at [666, 59] on div "**********" at bounding box center [784, 291] width 938 height 481
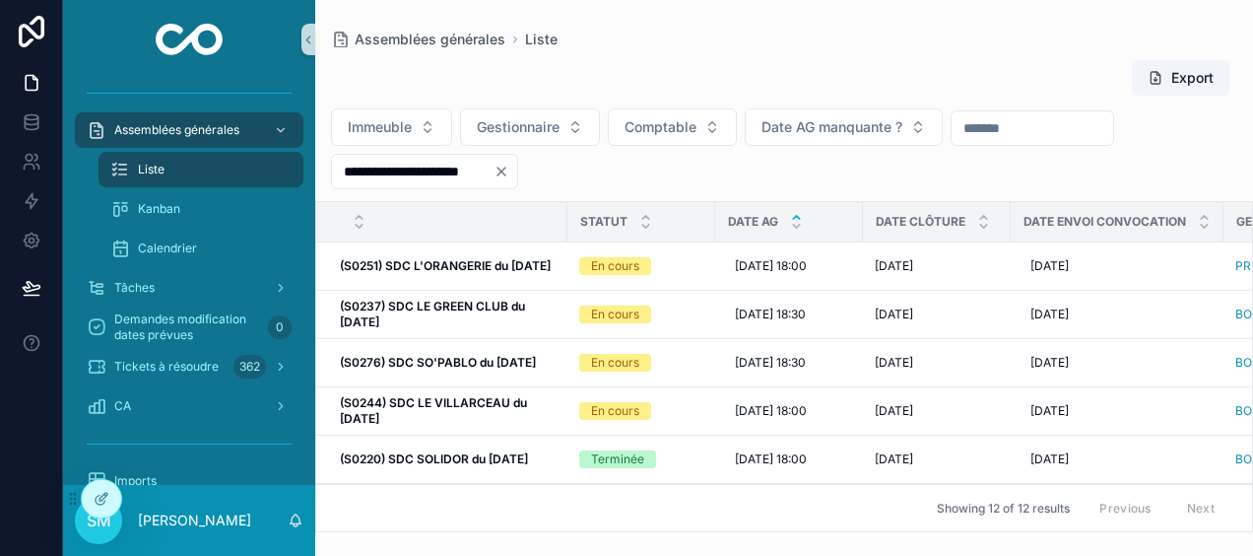
click at [798, 213] on icon "scrollable content" at bounding box center [796, 217] width 13 height 13
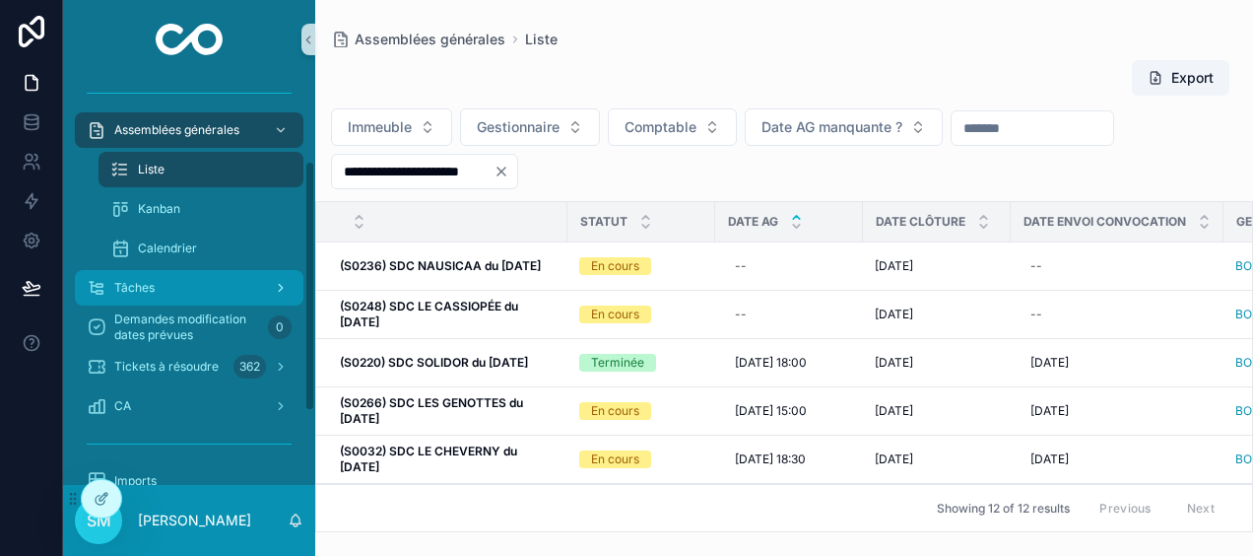
click at [172, 280] on div "Tâches" at bounding box center [189, 288] width 205 height 32
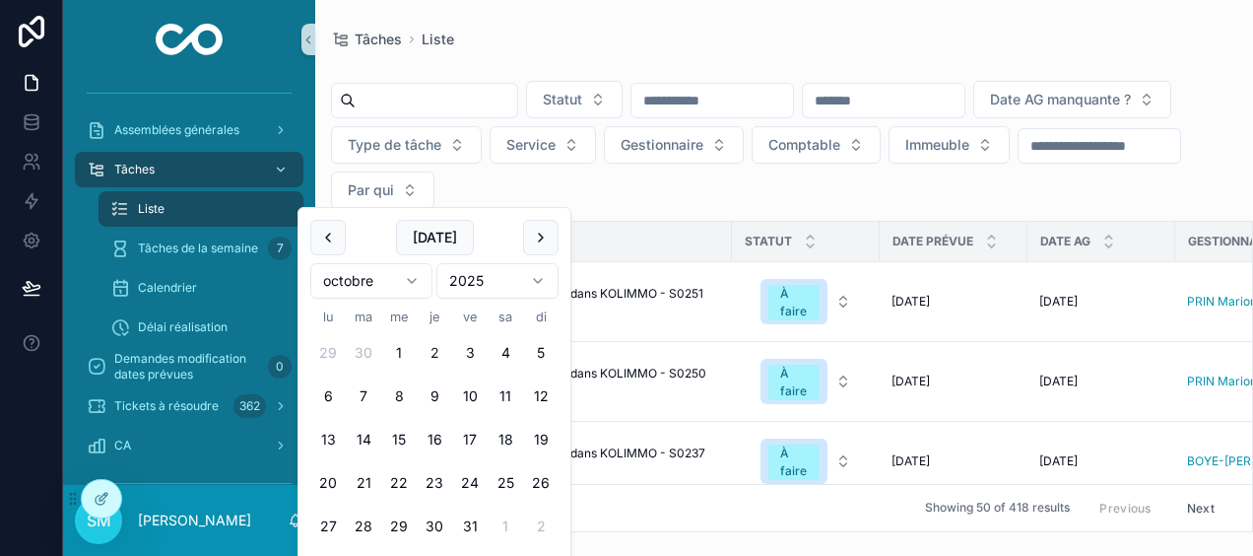
click at [1019, 160] on input "scrollable content" at bounding box center [1100, 146] width 162 height 28
click at [332, 236] on button "scrollable content" at bounding box center [327, 237] width 35 height 35
click at [329, 349] on button "1" at bounding box center [327, 352] width 35 height 35
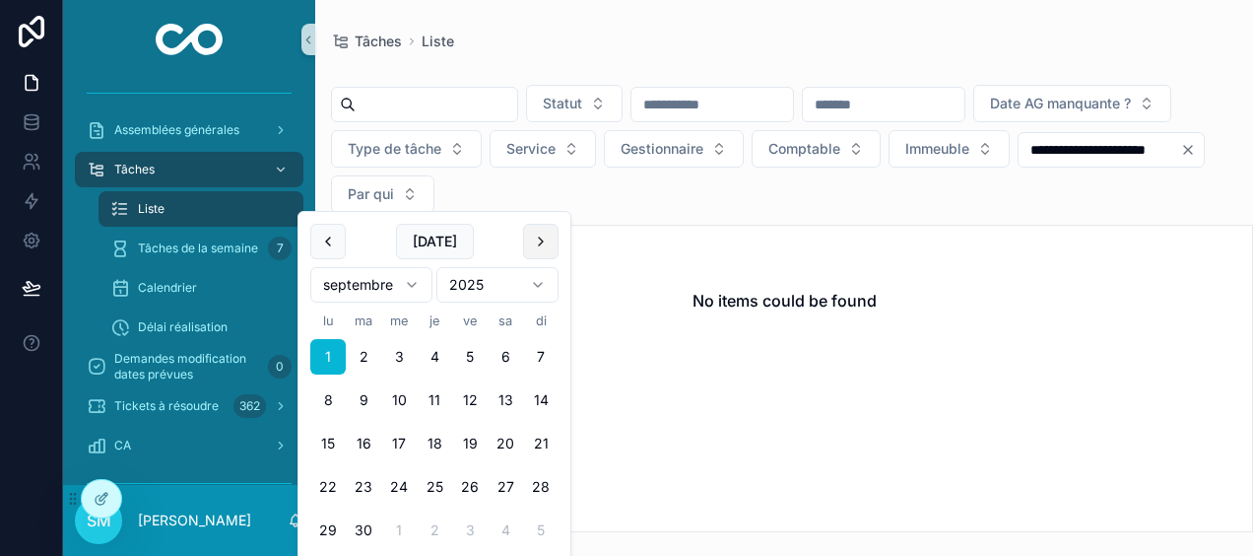
click at [547, 236] on button "scrollable content" at bounding box center [540, 241] width 35 height 35
click at [434, 355] on button "2" at bounding box center [434, 356] width 35 height 35
type input "**********"
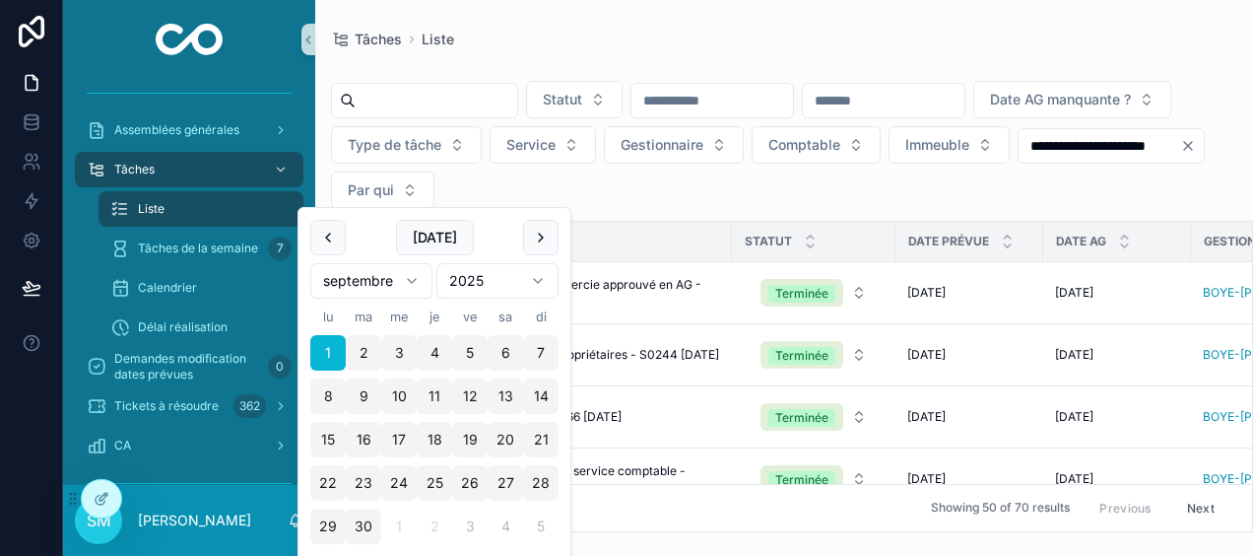
click at [995, 31] on div "**********" at bounding box center [784, 266] width 938 height 532
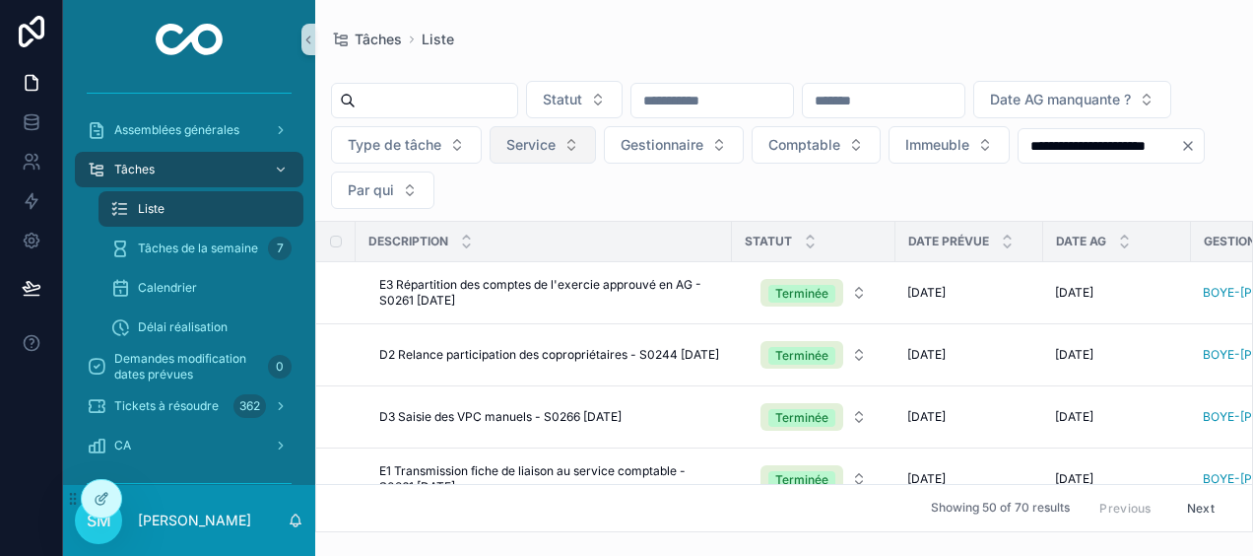
click at [556, 144] on span "Service" at bounding box center [530, 145] width 49 height 20
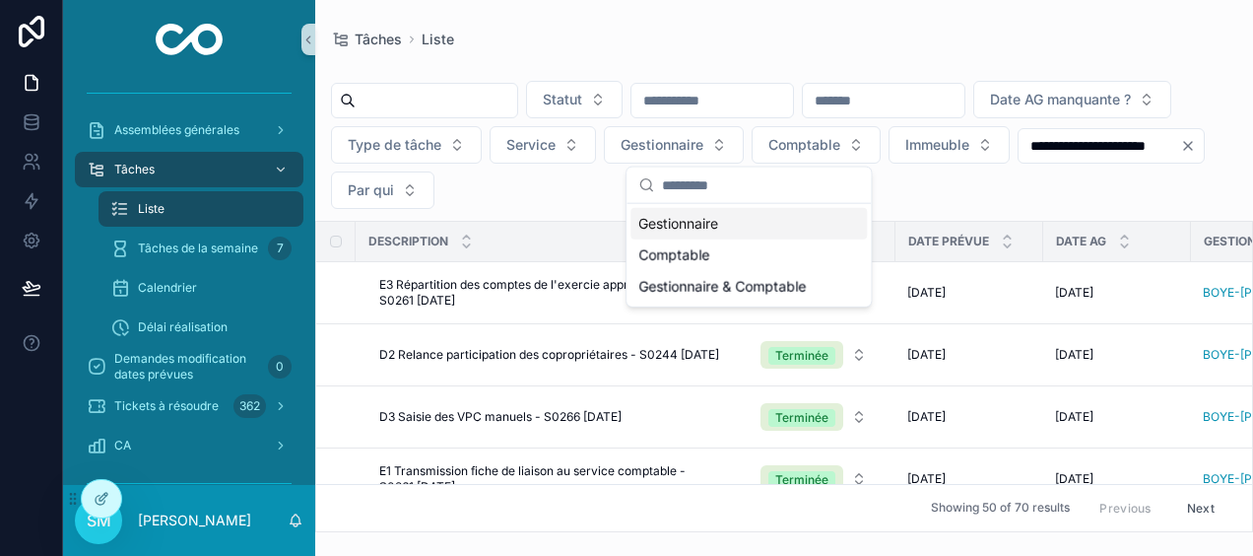
click at [693, 222] on div "Gestionnaire" at bounding box center [749, 224] width 236 height 32
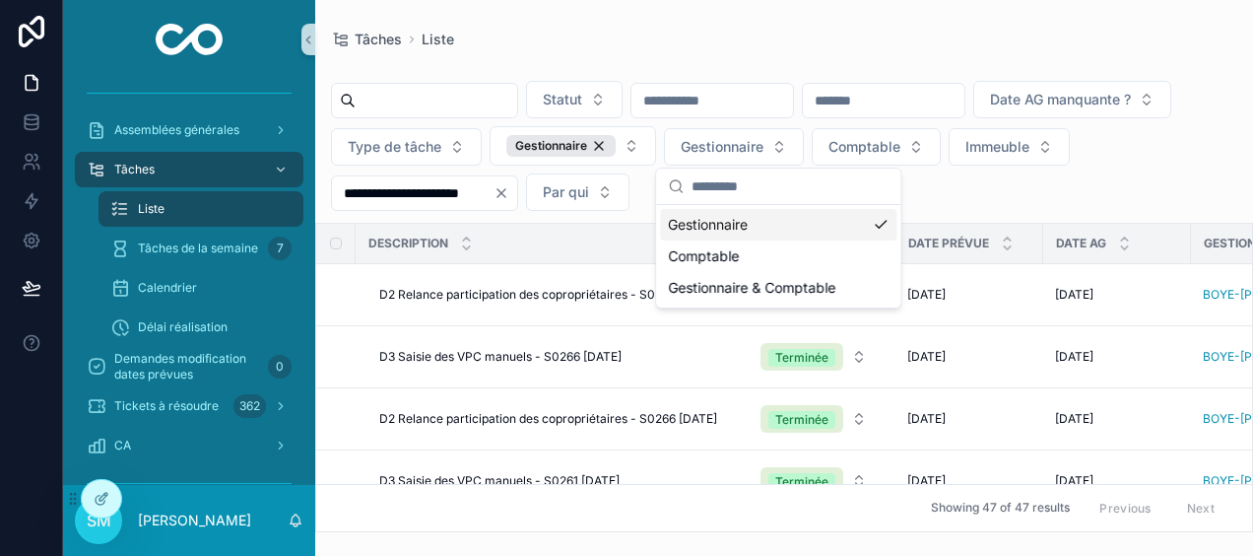
click at [794, 45] on div "Tâches Liste" at bounding box center [784, 40] width 906 height 16
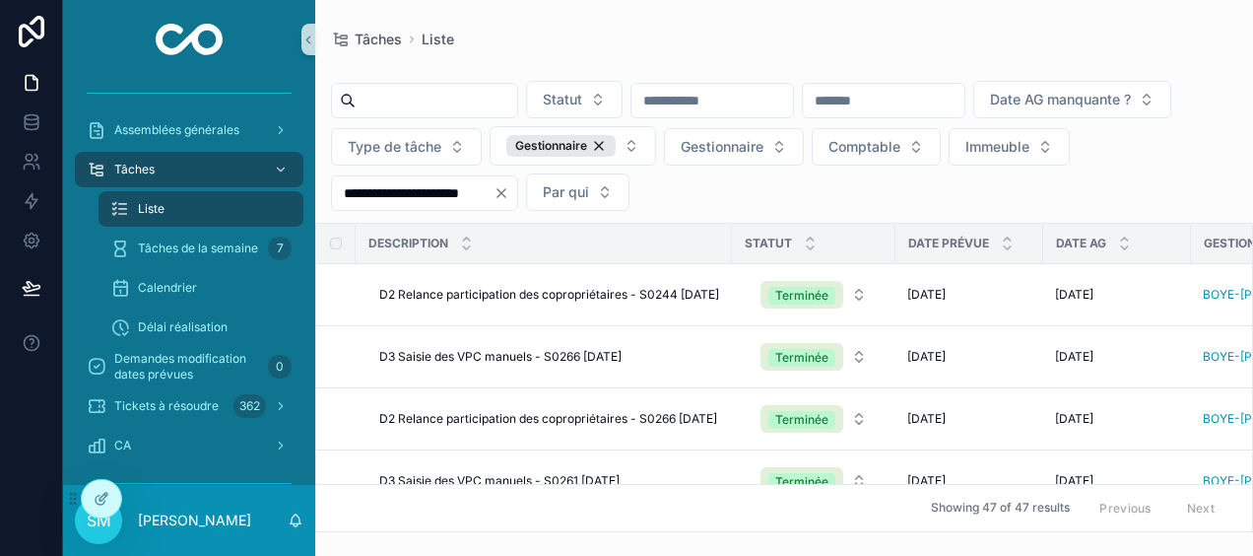
scroll to position [0, 806]
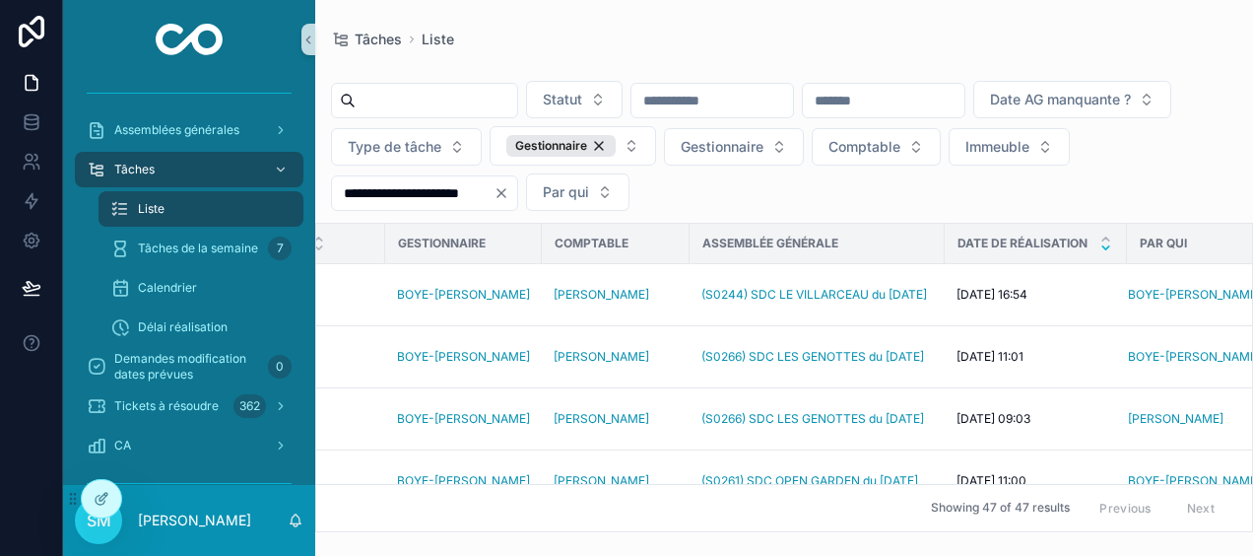
click at [1109, 246] on icon "scrollable content" at bounding box center [1105, 247] width 7 height 3
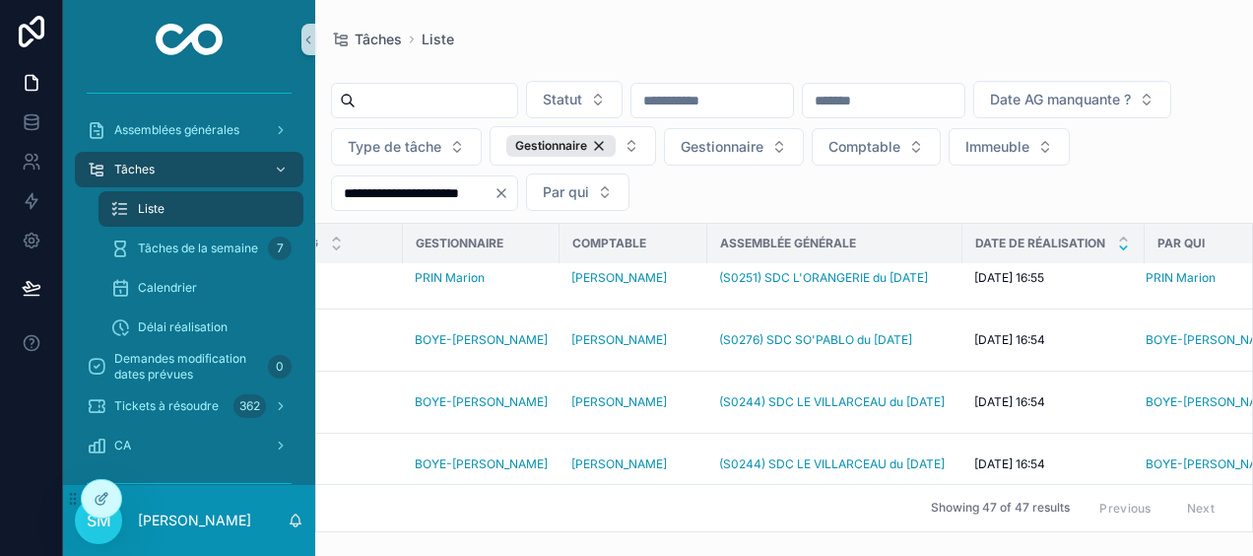
scroll to position [0, 788]
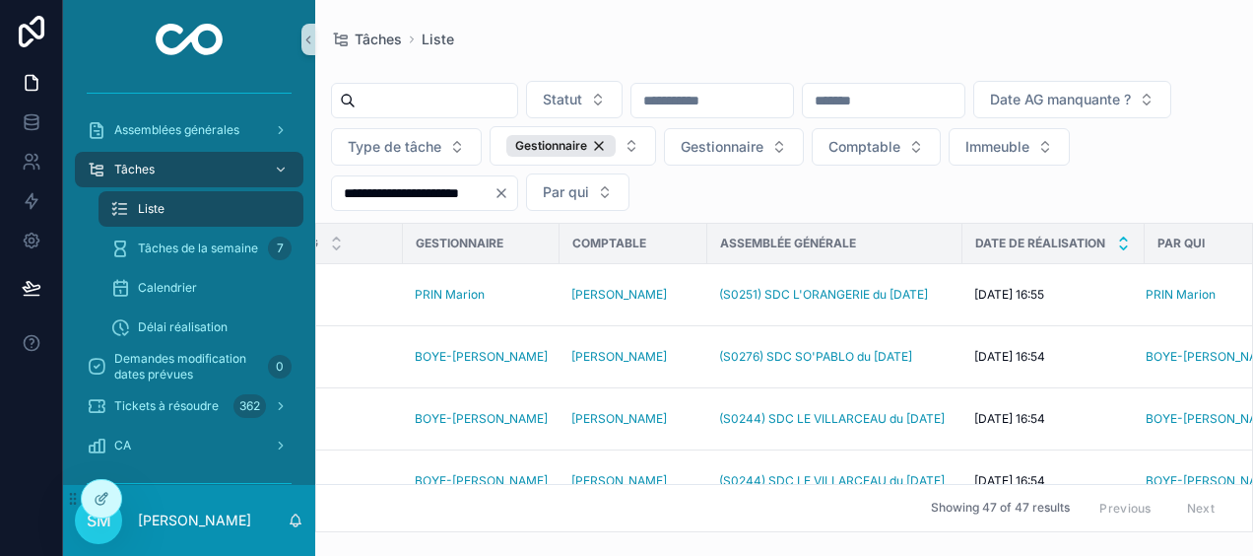
click at [1130, 237] on icon "scrollable content" at bounding box center [1123, 239] width 13 height 13
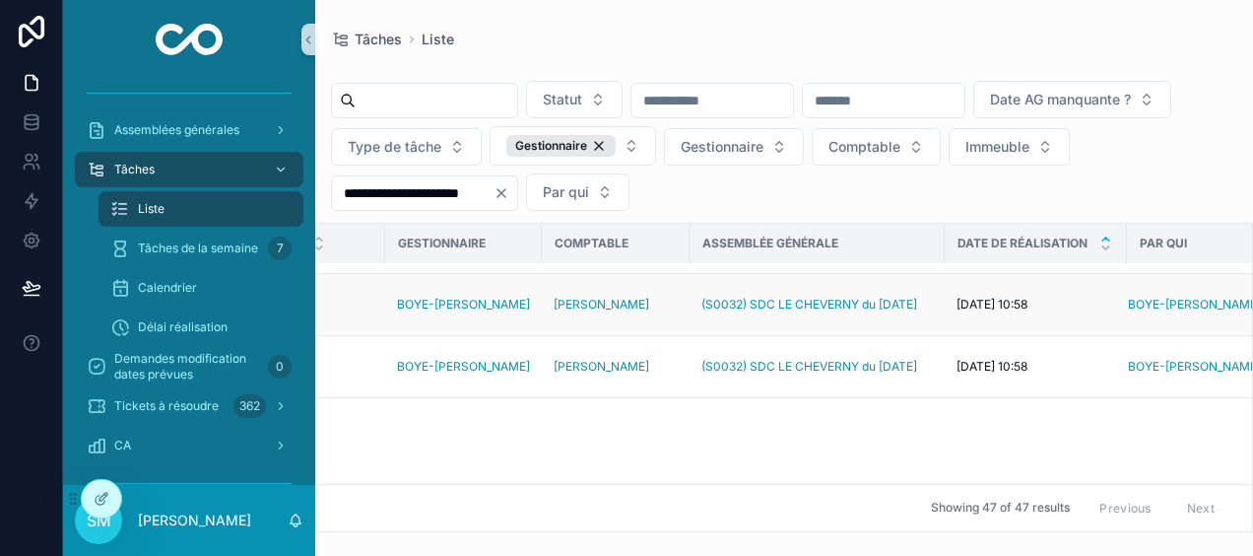
scroll to position [59, 806]
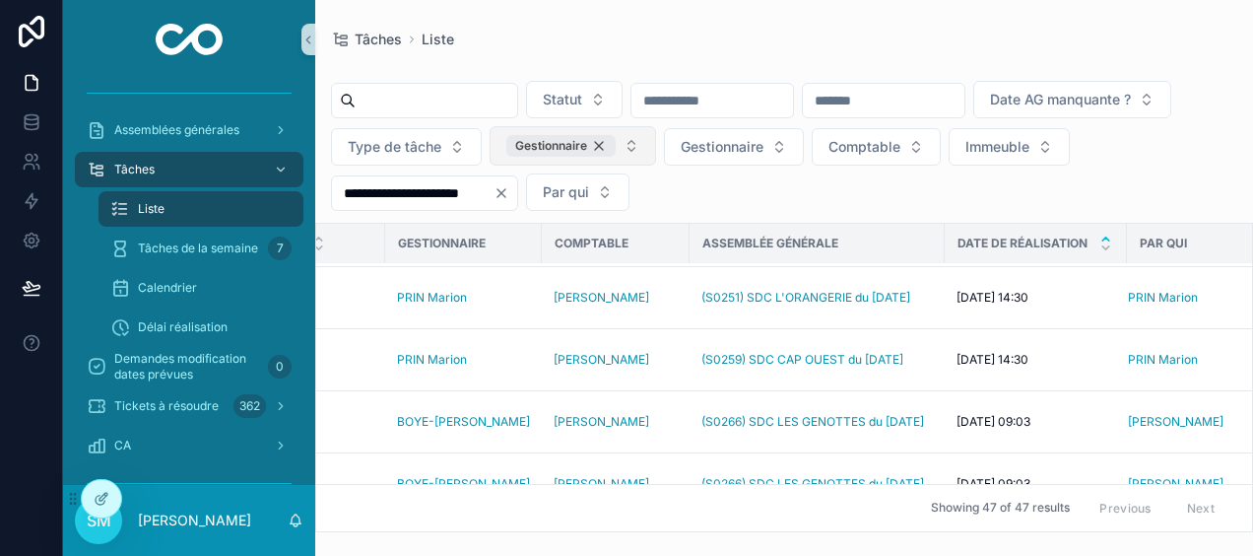
click at [616, 146] on div "Gestionnaire" at bounding box center [560, 146] width 109 height 22
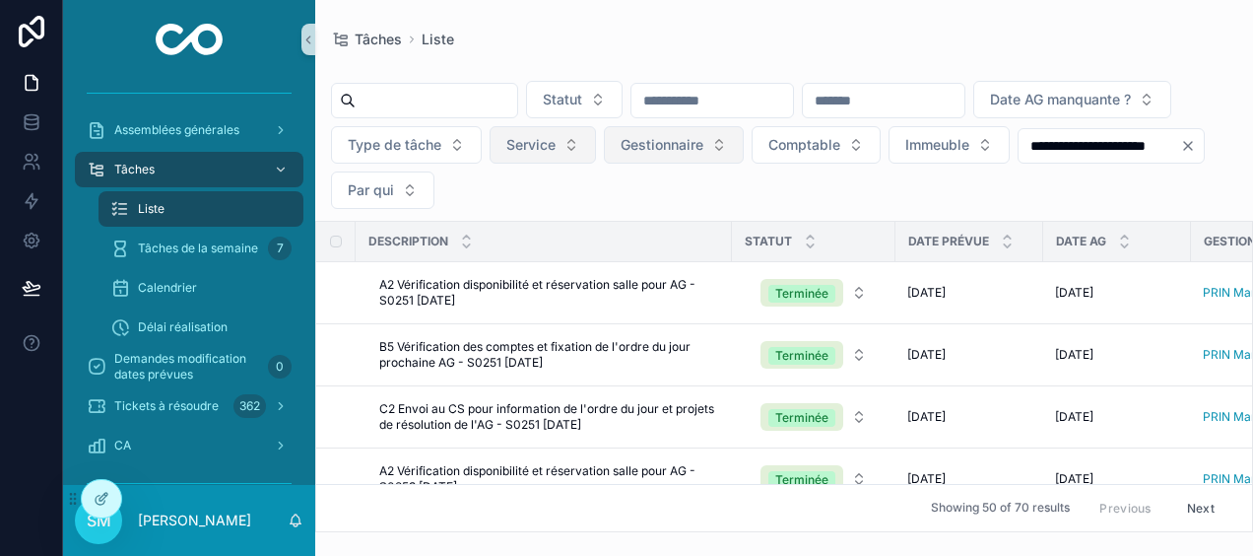
click at [703, 150] on span "Gestionnaire" at bounding box center [662, 145] width 83 height 20
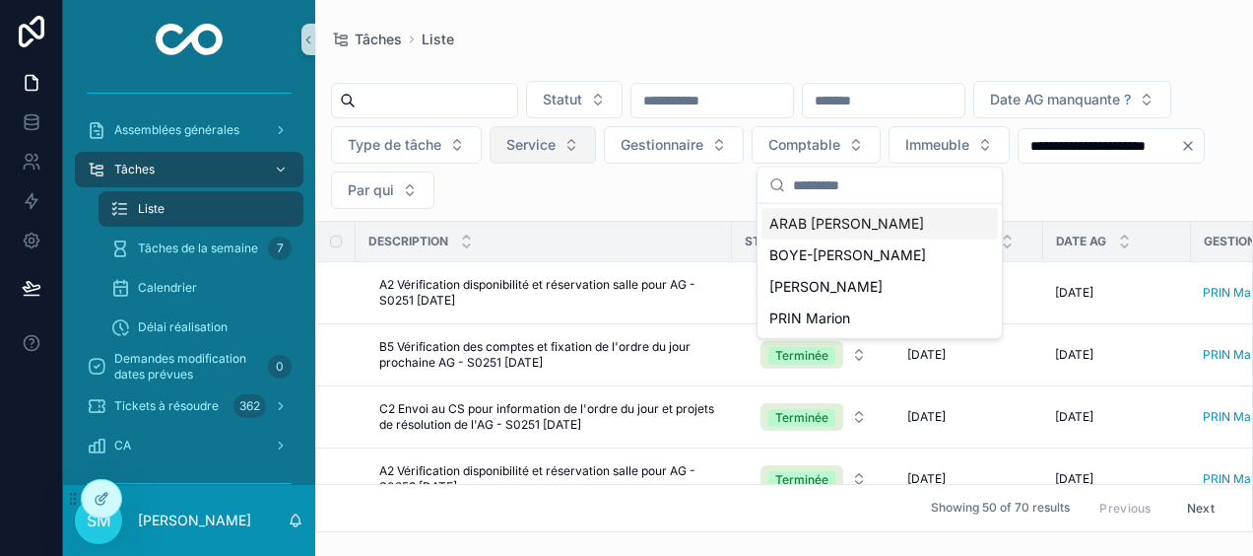
click at [859, 40] on div "Tâches Liste" at bounding box center [784, 40] width 906 height 16
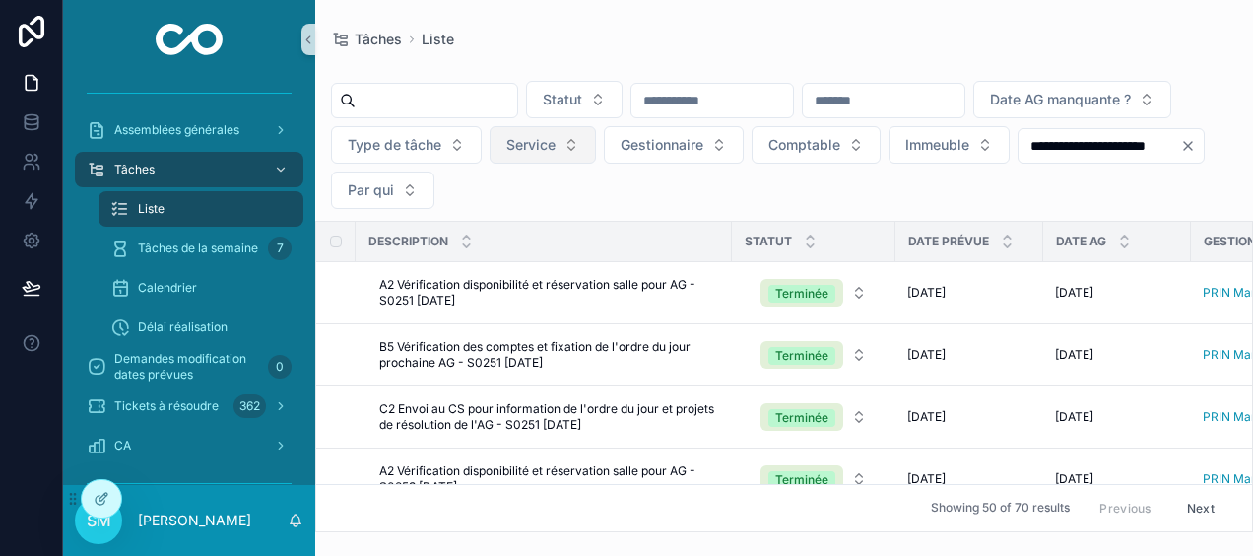
click at [556, 152] on span "Service" at bounding box center [530, 145] width 49 height 20
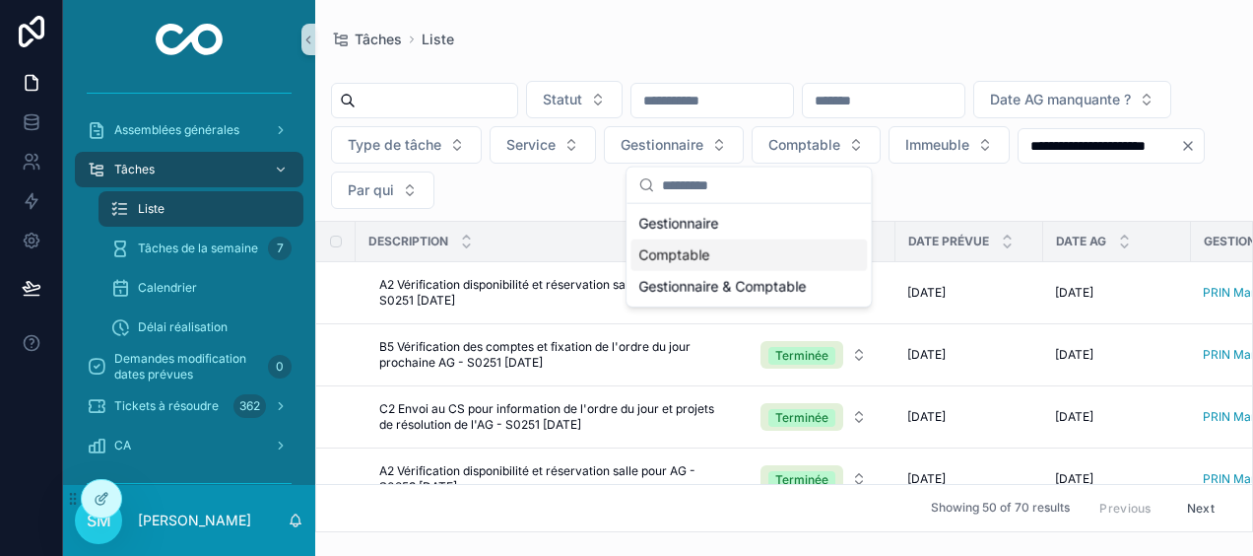
click at [698, 263] on div "Comptable" at bounding box center [749, 255] width 236 height 32
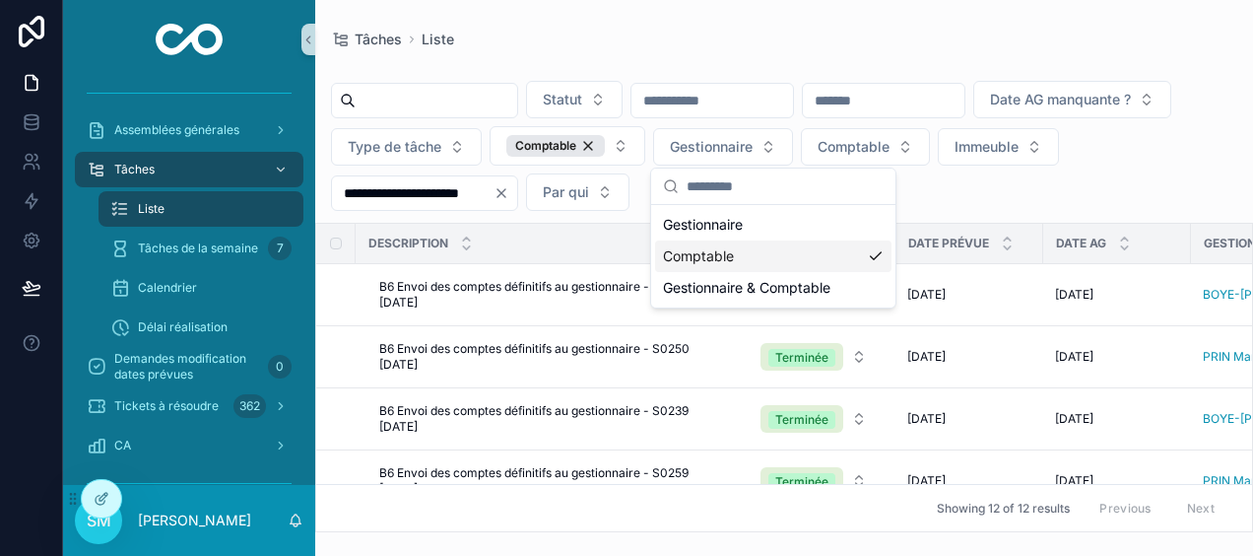
click at [904, 32] on div "Tâches Liste" at bounding box center [784, 40] width 906 height 16
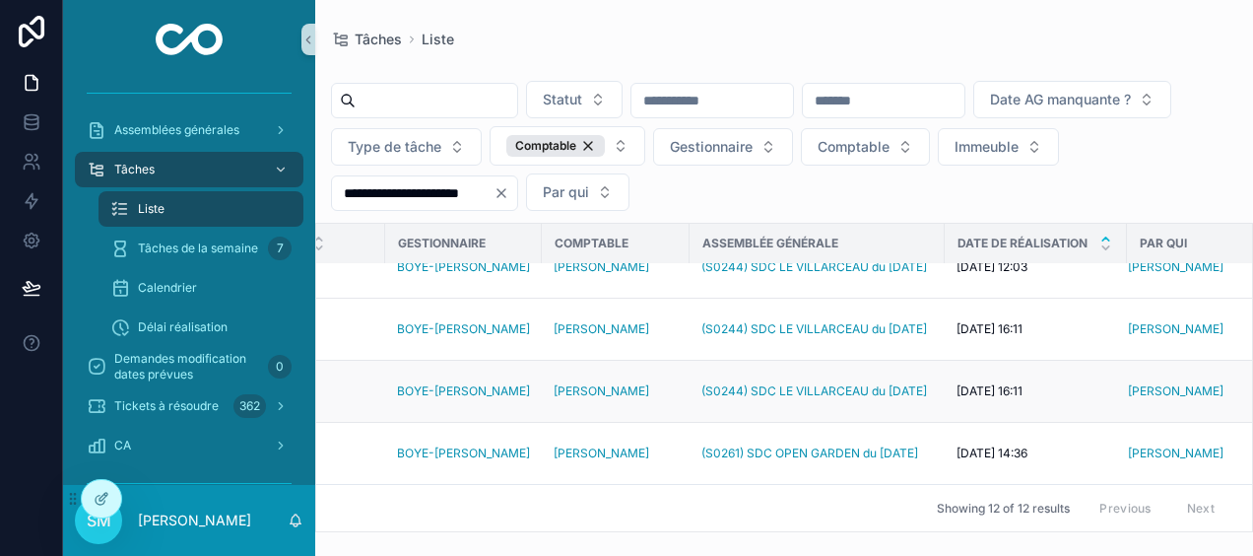
scroll to position [0, 806]
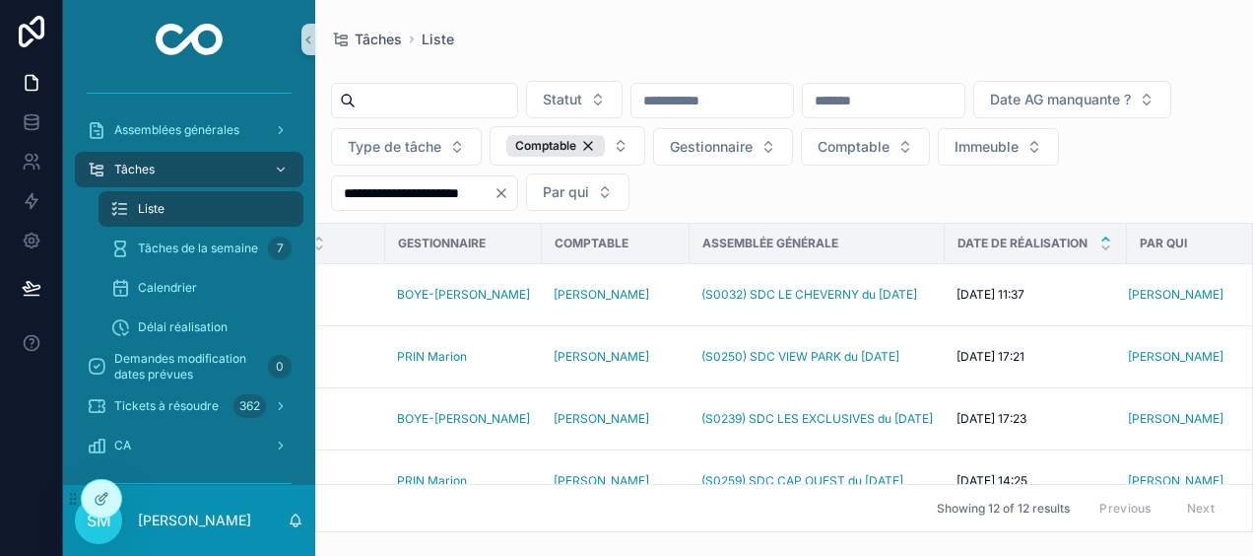
click at [1040, 36] on div "Tâches Liste" at bounding box center [784, 40] width 906 height 16
click at [202, 515] on p "[PERSON_NAME]" at bounding box center [194, 520] width 113 height 20
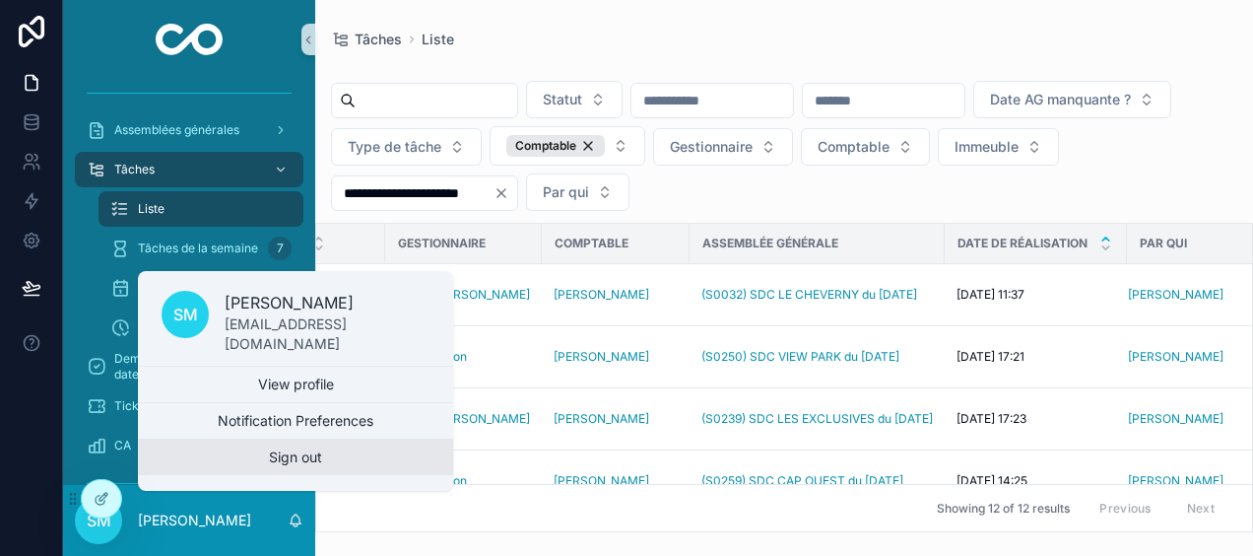
click at [249, 464] on button "Sign out" at bounding box center [295, 456] width 315 height 35
